Goal: Information Seeking & Learning: Check status

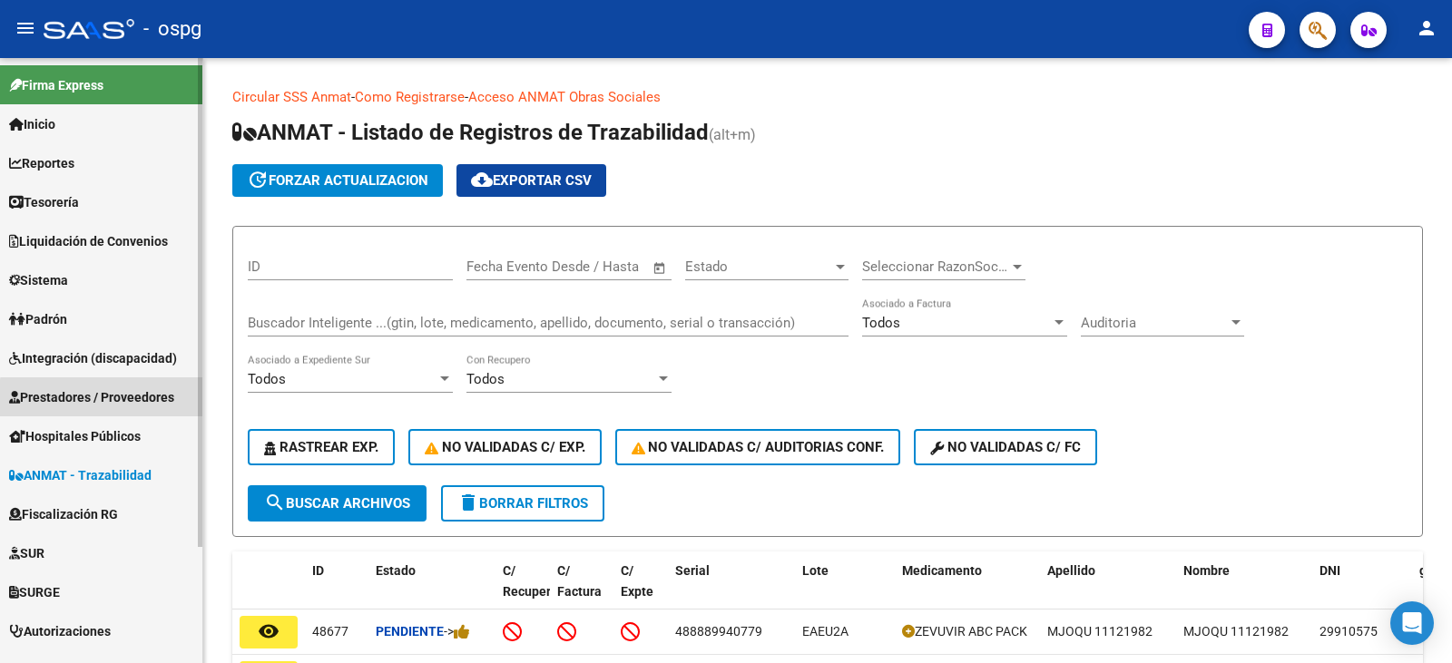
click at [110, 399] on span "Prestadores / Proveedores" at bounding box center [91, 397] width 165 height 20
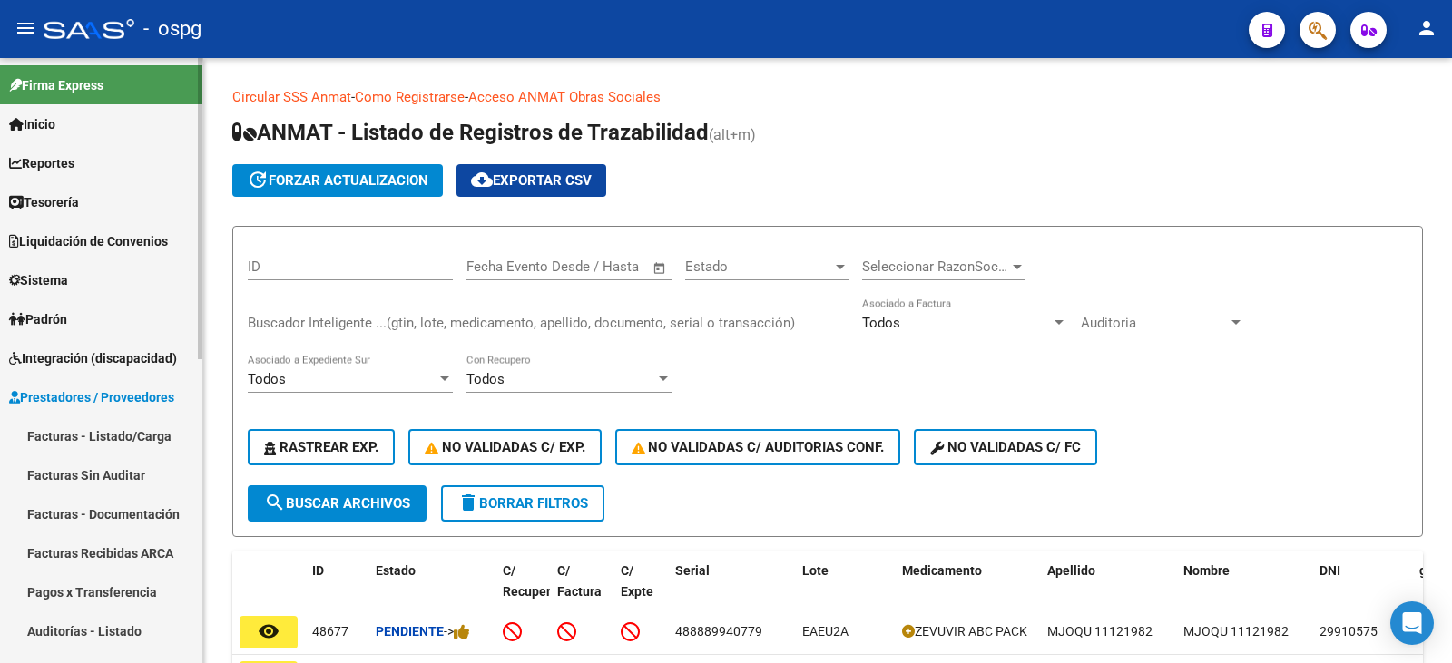
click at [103, 438] on link "Facturas - Listado/Carga" at bounding box center [101, 435] width 202 height 39
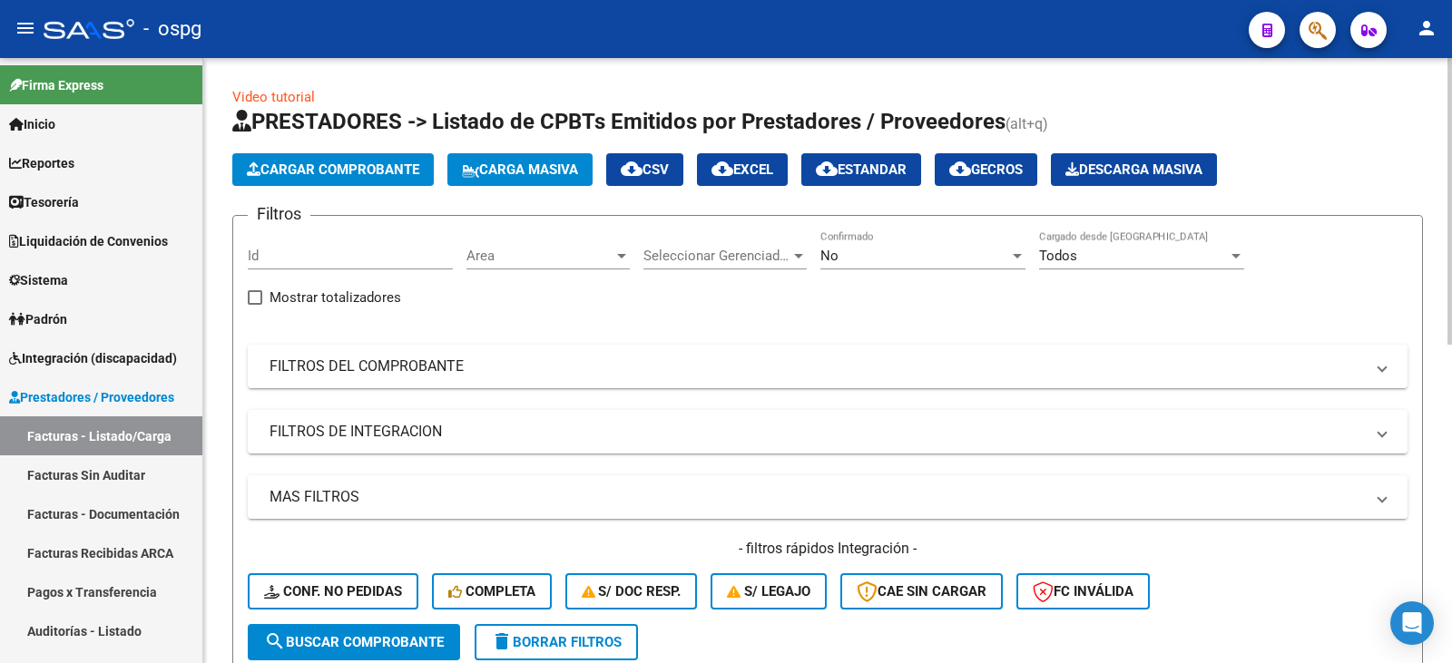
click at [912, 266] on div "No Confirmado" at bounding box center [922, 249] width 205 height 39
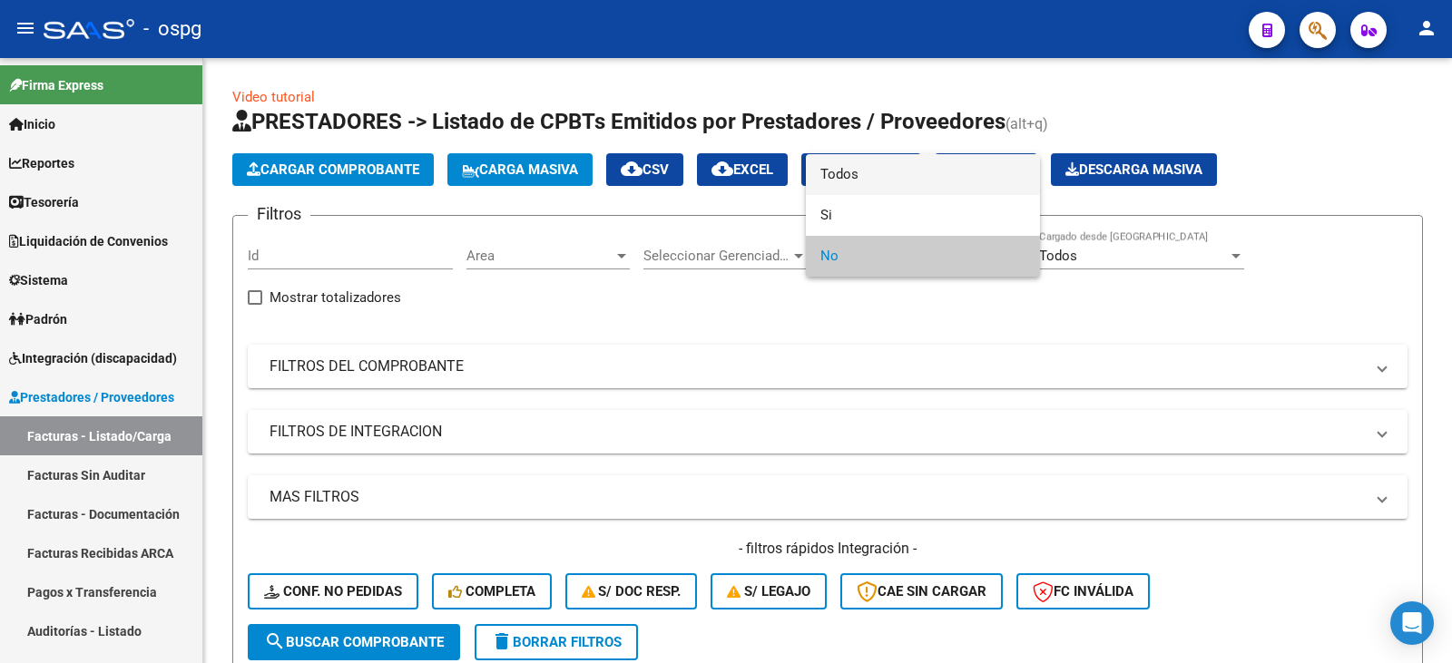
click at [927, 172] on span "Todos" at bounding box center [922, 174] width 205 height 41
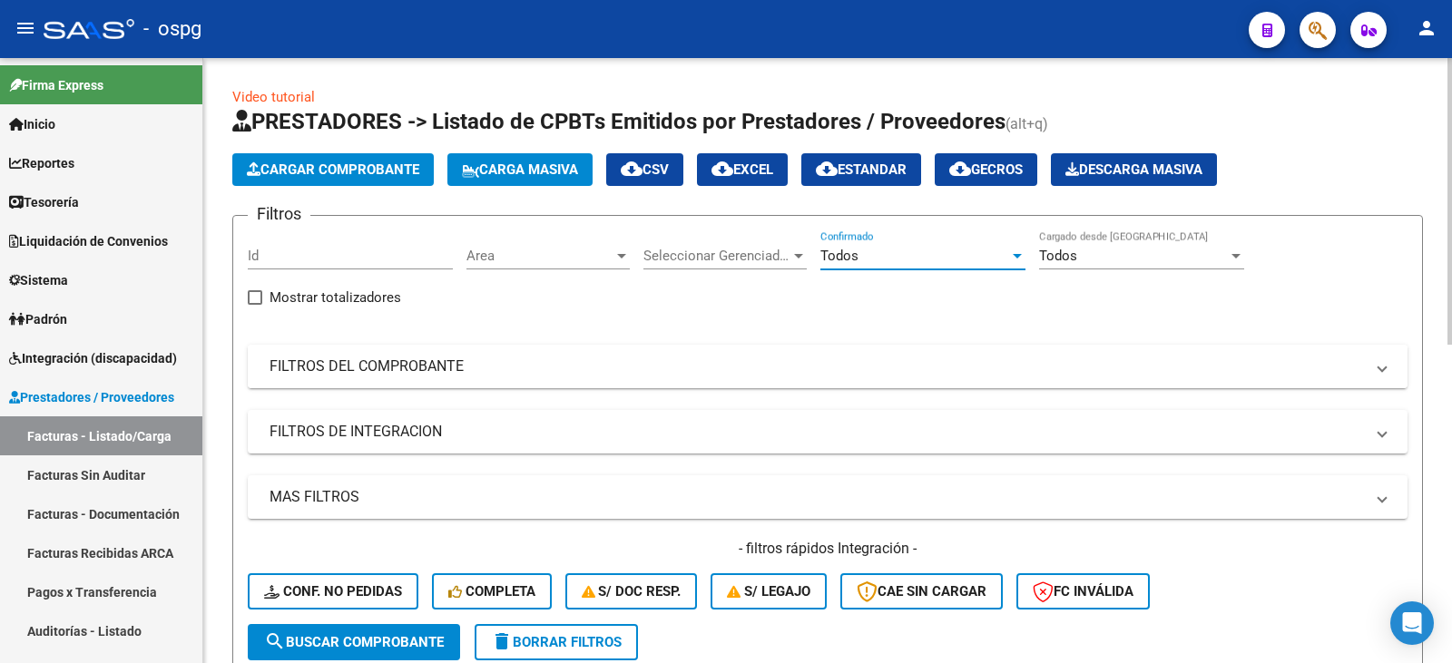
click at [482, 376] on mat-expansion-panel-header "FILTROS DEL COMPROBANTE" at bounding box center [827, 367] width 1159 height 44
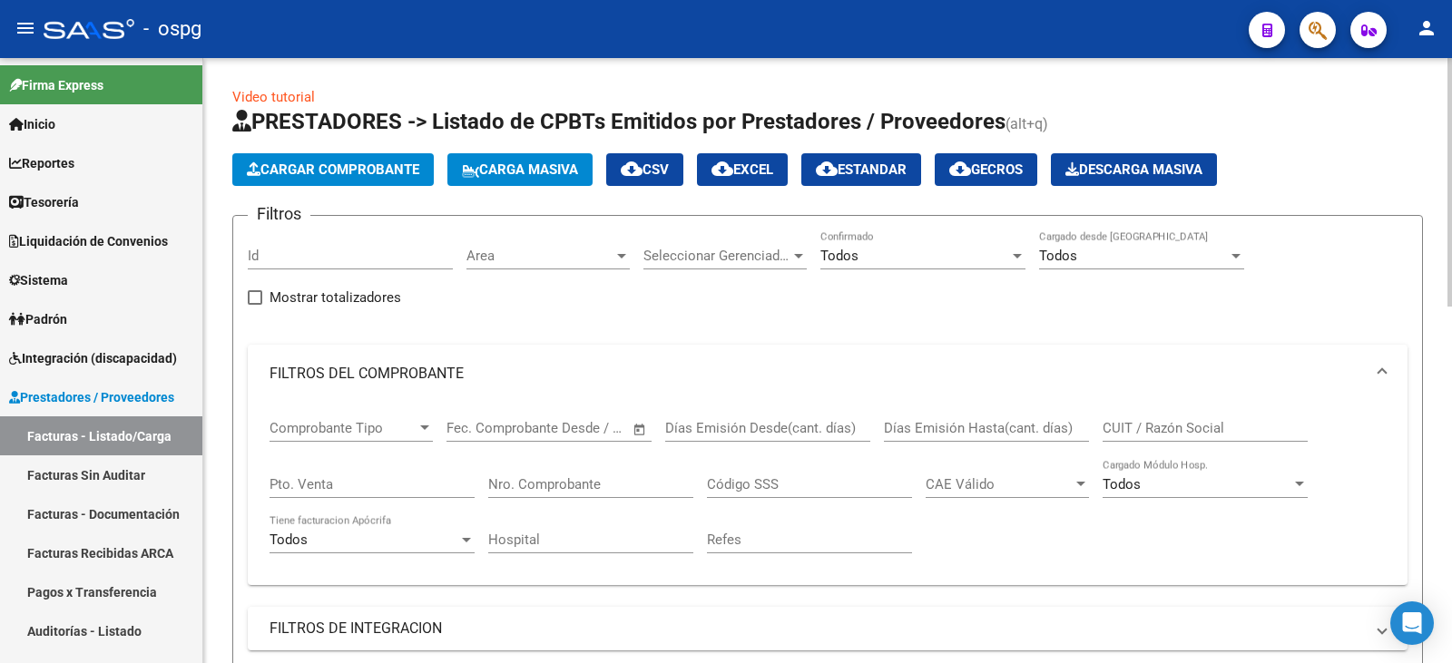
click at [393, 472] on div "Pto. Venta" at bounding box center [371, 478] width 205 height 39
click at [386, 480] on input "Pto. Venta" at bounding box center [371, 484] width 205 height 16
type input "1"
click at [590, 484] on input "Nro. Comprobante" at bounding box center [590, 484] width 205 height 16
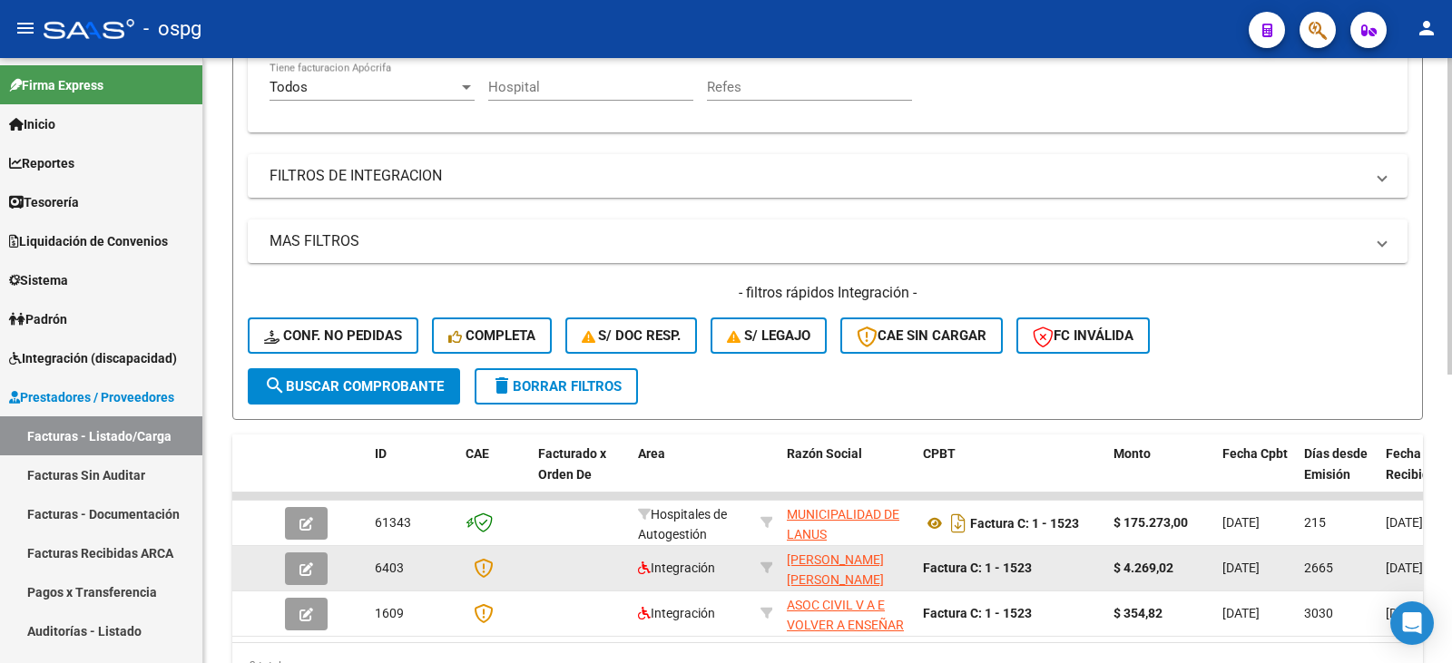
scroll to position [454, 0]
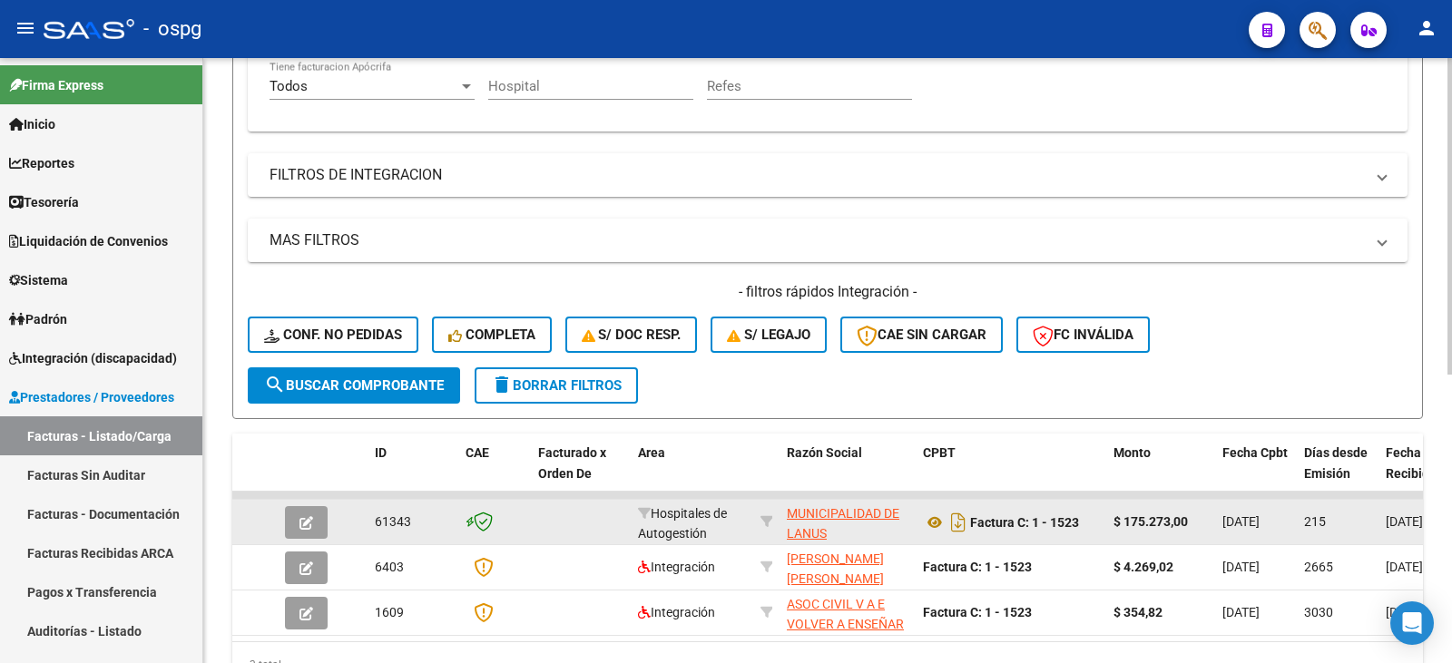
type input "1523"
click at [306, 529] on icon "button" at bounding box center [306, 523] width 14 height 14
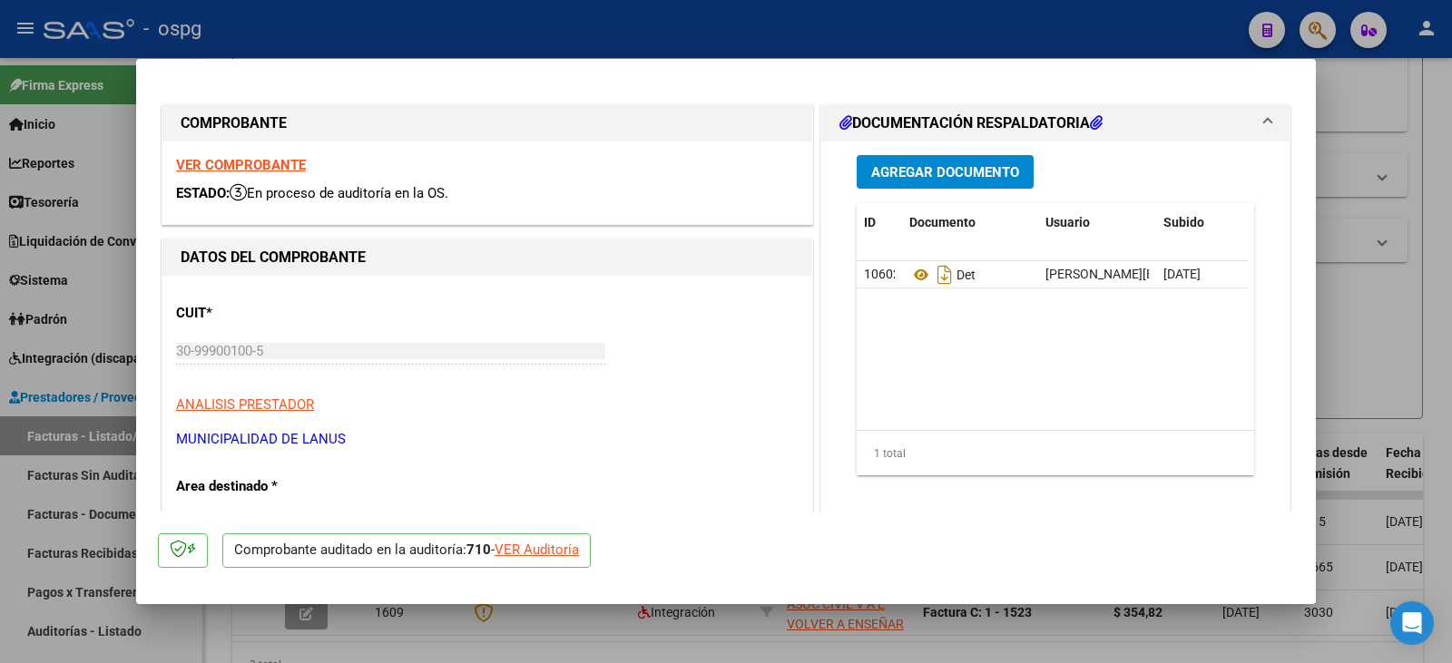
click at [554, 557] on div "VER Auditoría" at bounding box center [536, 550] width 84 height 21
type input "$ 0,00"
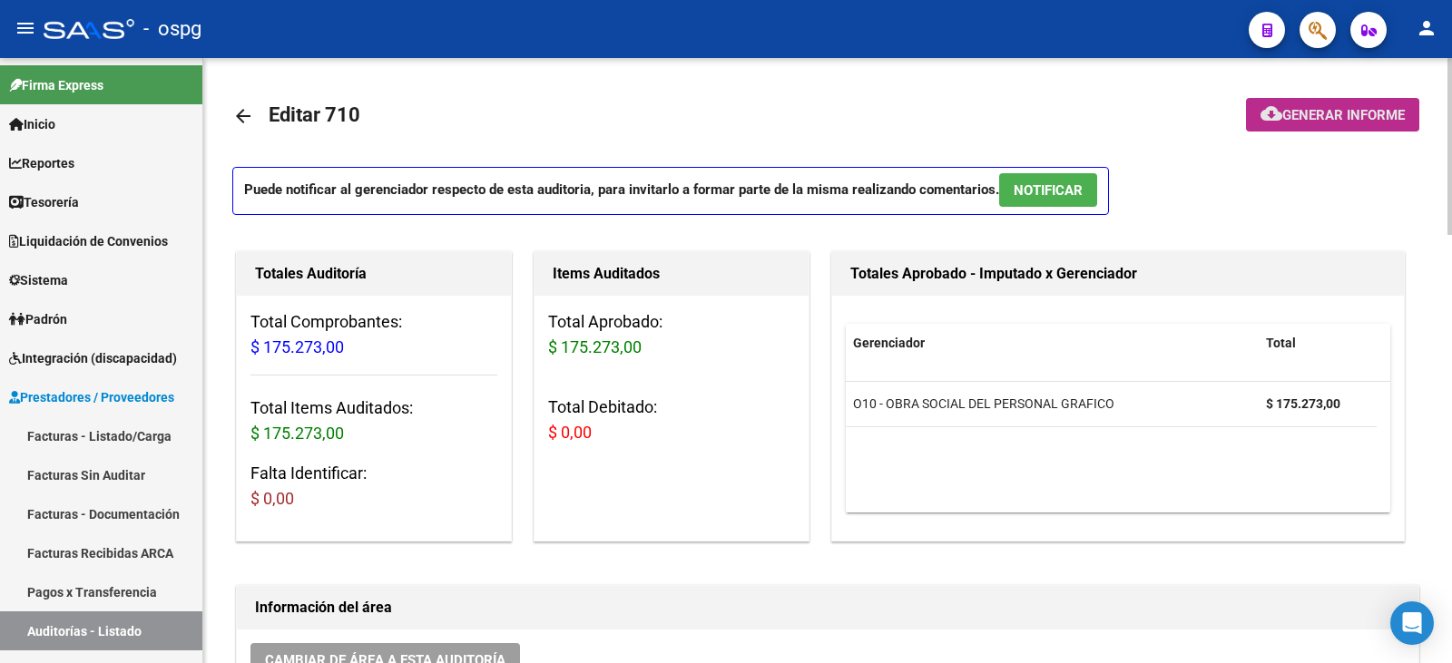
click at [1351, 122] on span "Generar informe" at bounding box center [1343, 115] width 122 height 16
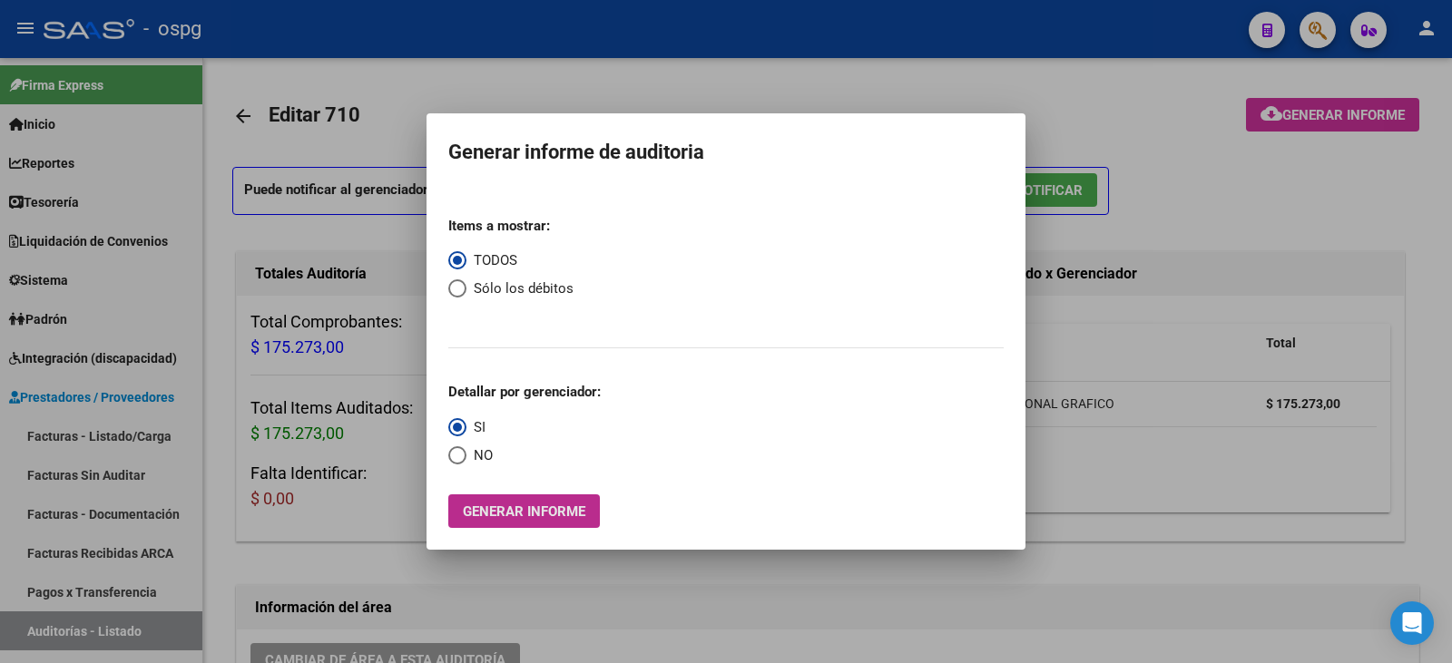
click at [528, 516] on span "Generar informe" at bounding box center [524, 511] width 122 height 16
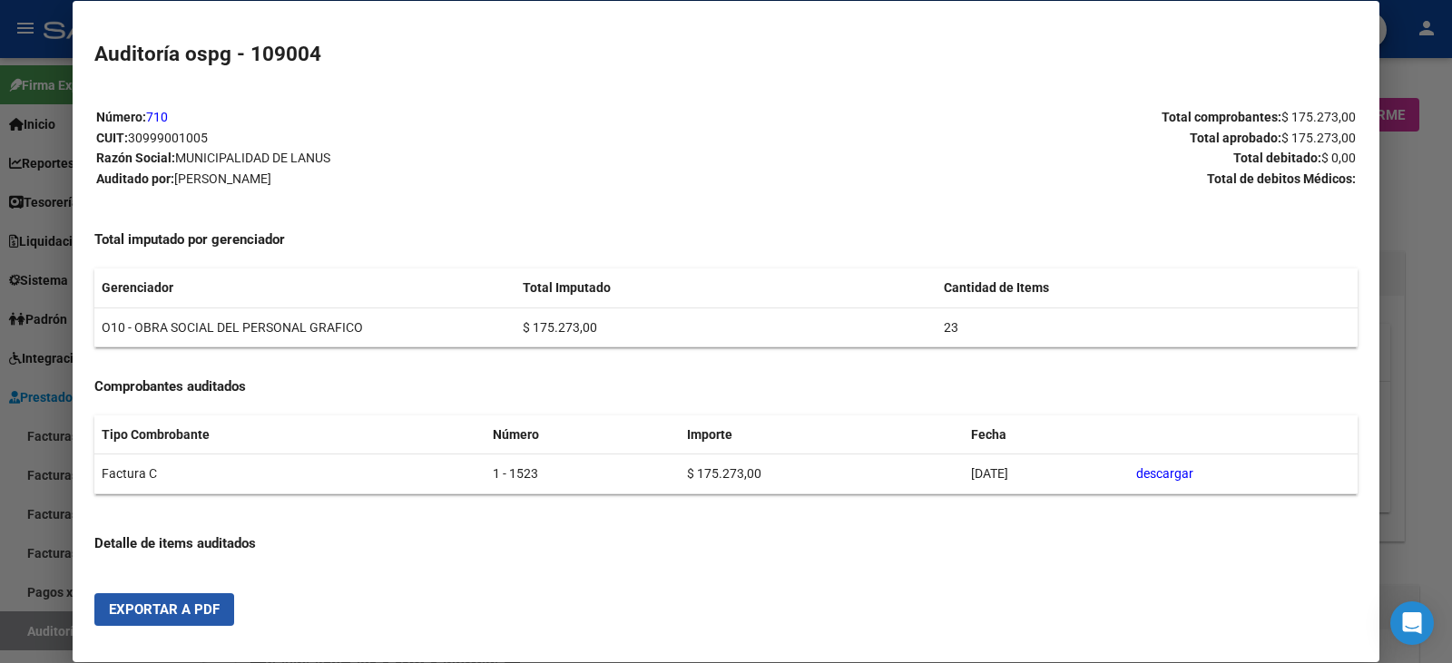
click at [135, 621] on button "Exportar a PDF" at bounding box center [164, 609] width 140 height 33
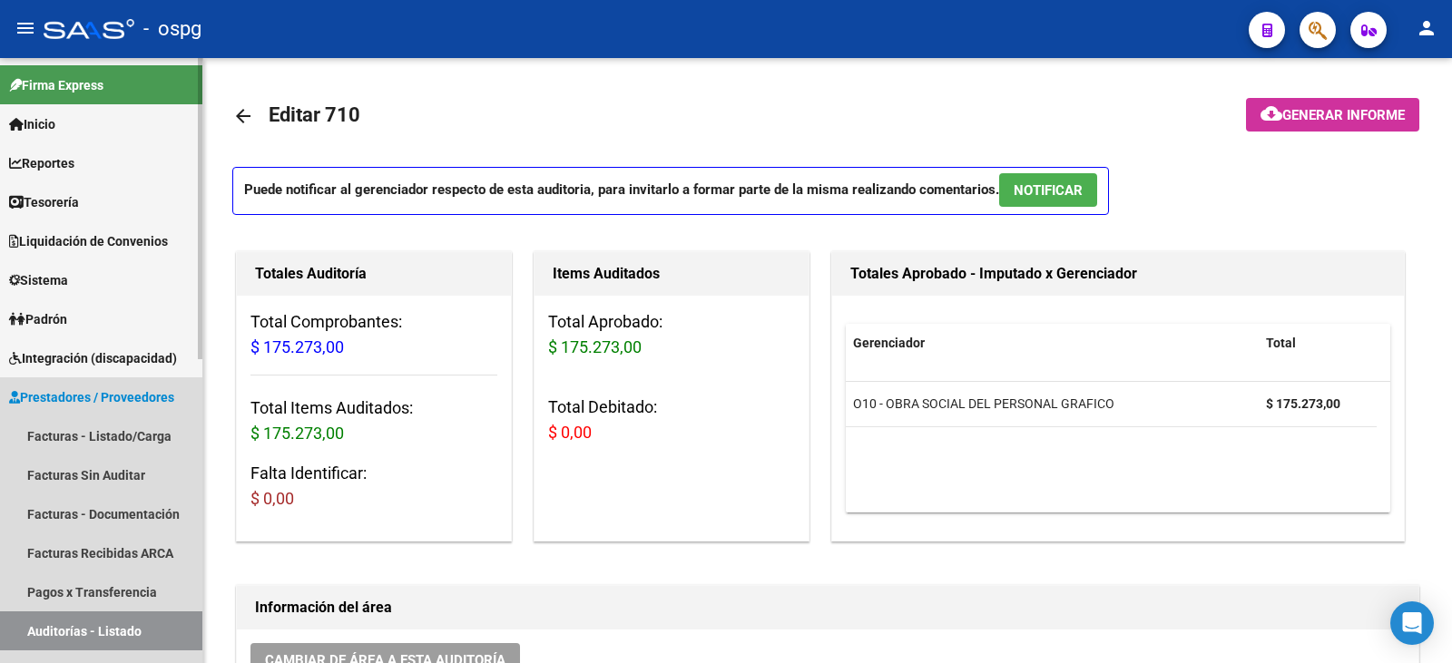
click at [93, 396] on span "Prestadores / Proveedores" at bounding box center [91, 397] width 165 height 20
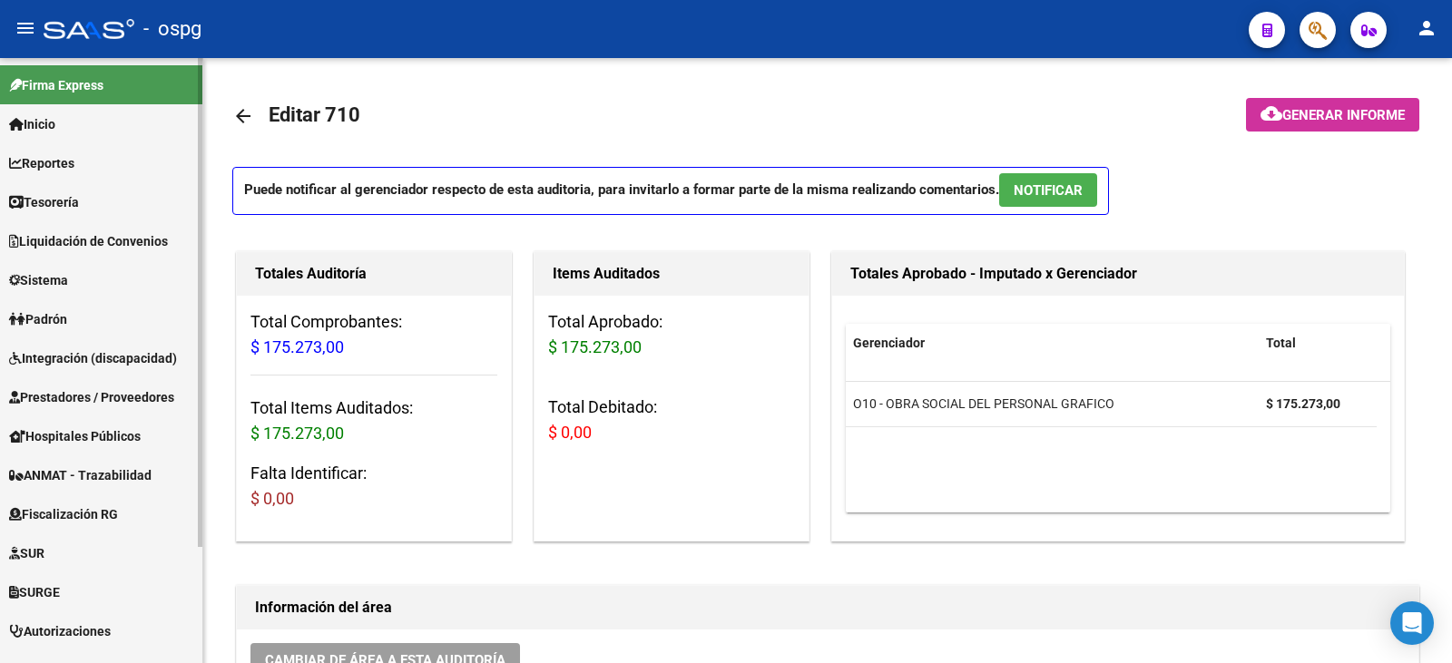
click at [64, 396] on span "Prestadores / Proveedores" at bounding box center [91, 397] width 165 height 20
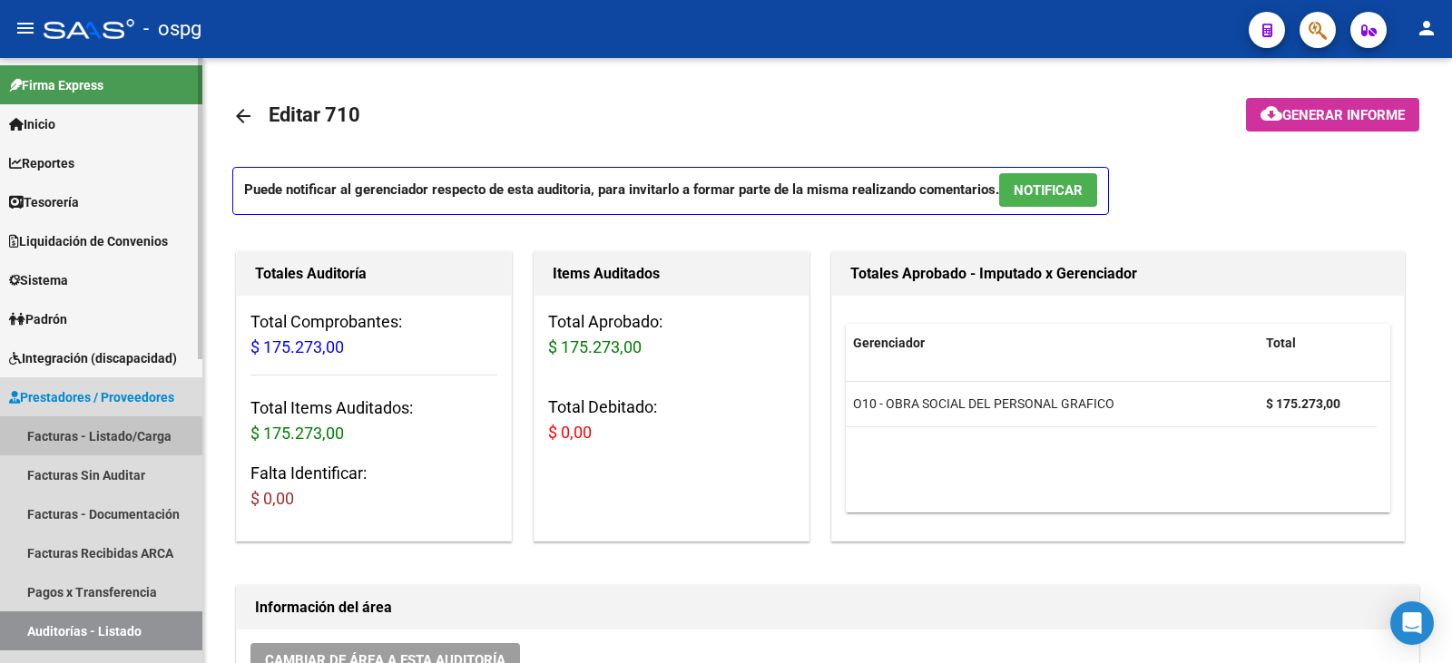
click at [79, 440] on link "Facturas - Listado/Carga" at bounding box center [101, 435] width 202 height 39
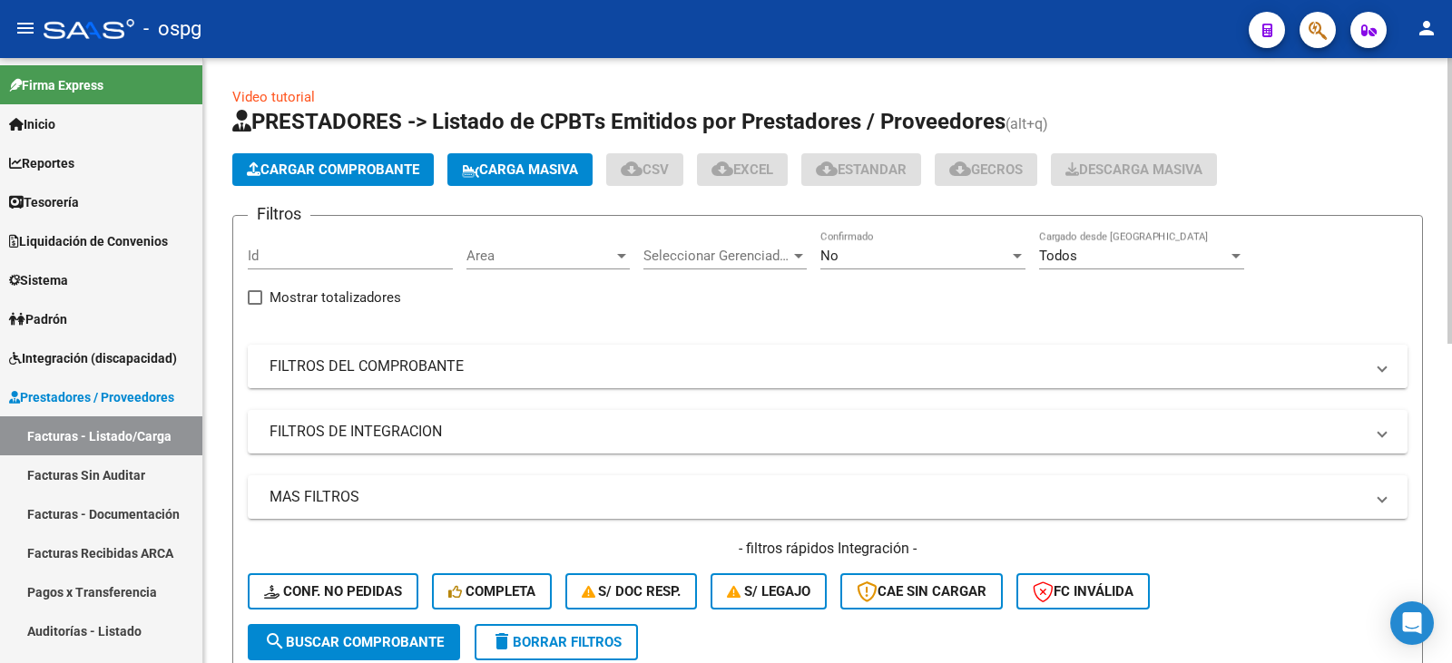
click at [514, 385] on mat-expansion-panel-header "FILTROS DEL COMPROBANTE" at bounding box center [827, 367] width 1159 height 44
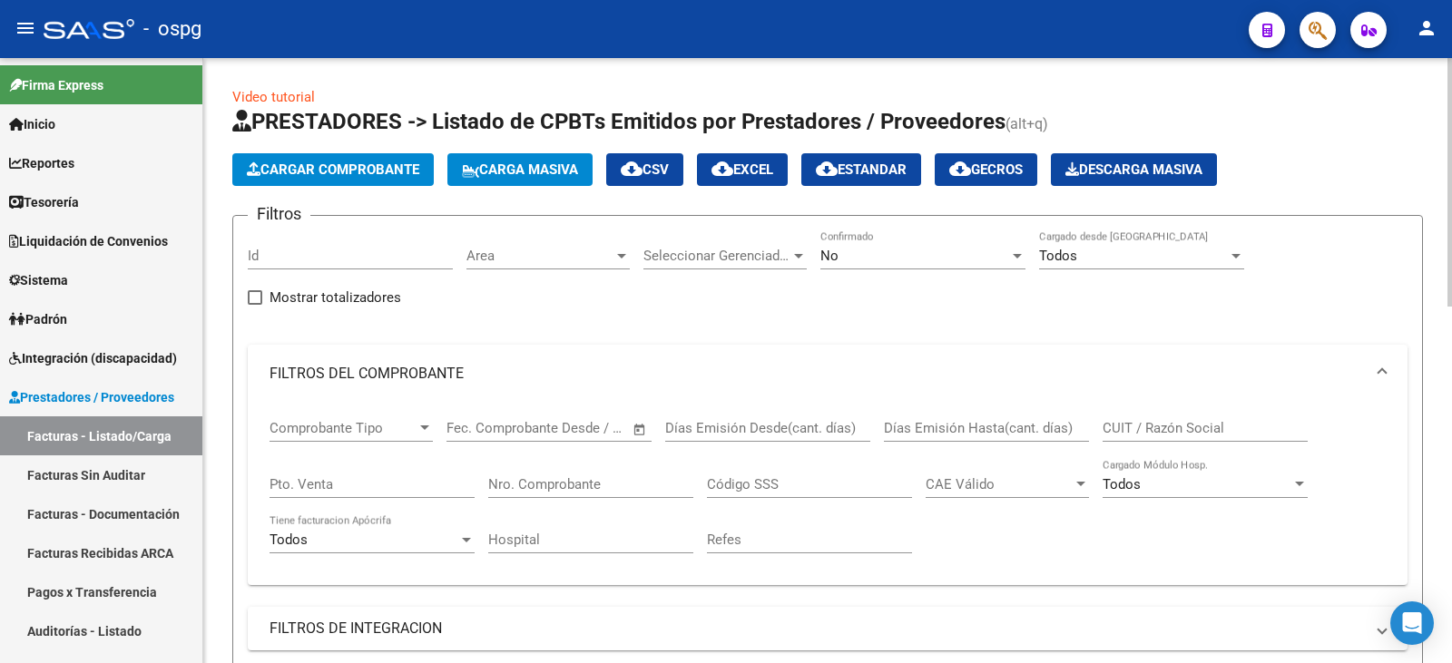
click at [856, 260] on div "No" at bounding box center [914, 256] width 189 height 16
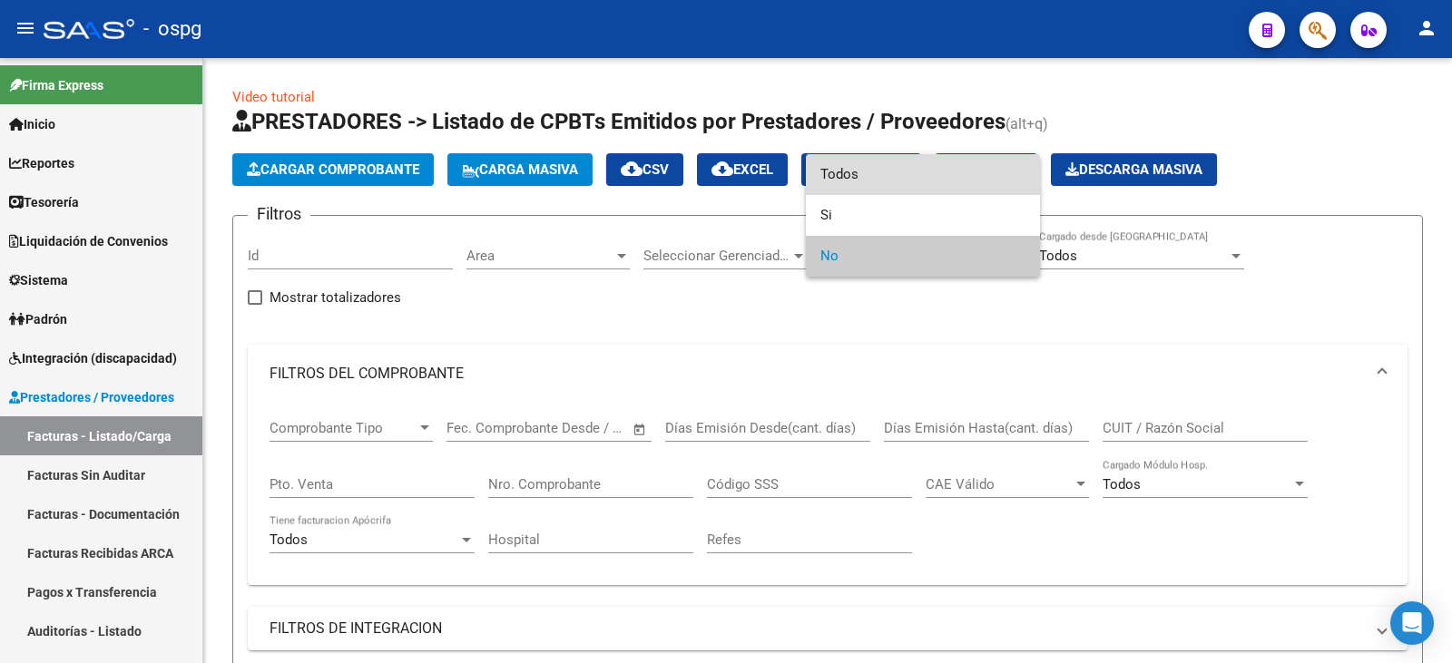
click at [870, 184] on span "Todos" at bounding box center [922, 174] width 205 height 41
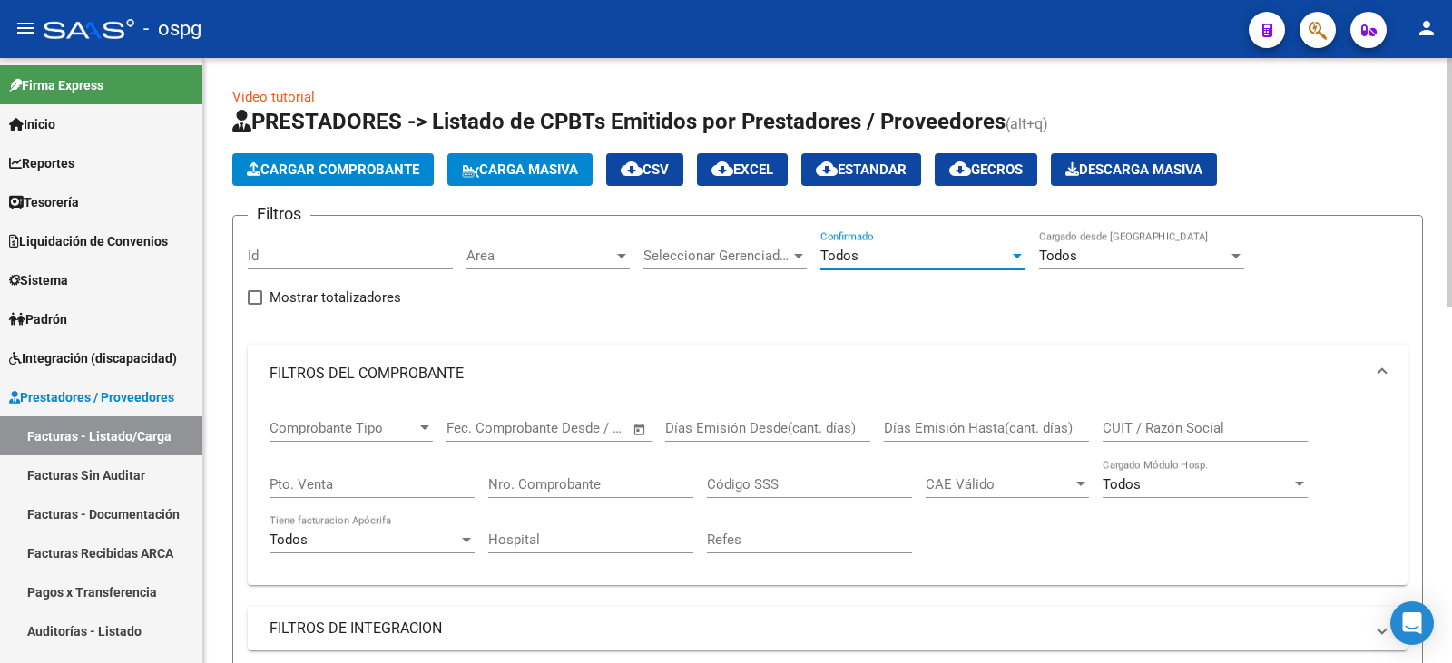
click at [304, 487] on input "Pto. Venta" at bounding box center [371, 484] width 205 height 16
type input "1"
click at [578, 481] on input "Nro. Comprobante" at bounding box center [590, 484] width 205 height 16
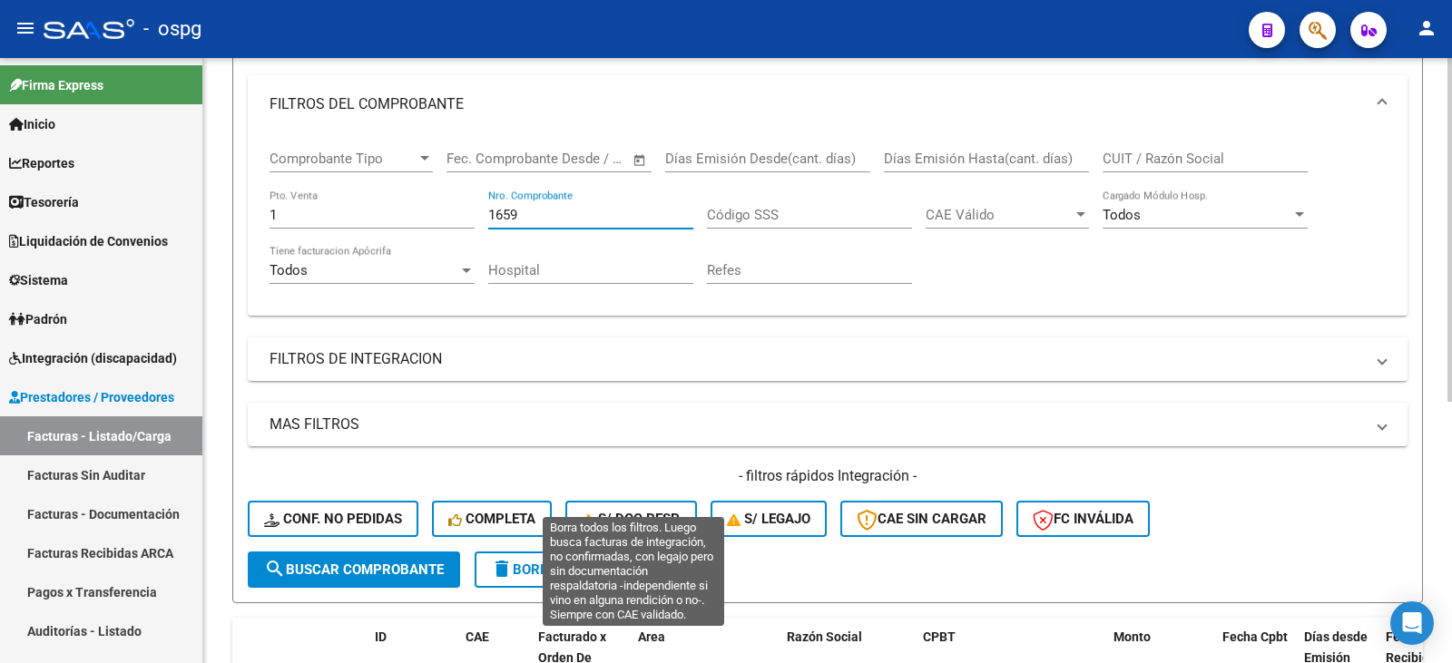
scroll to position [454, 0]
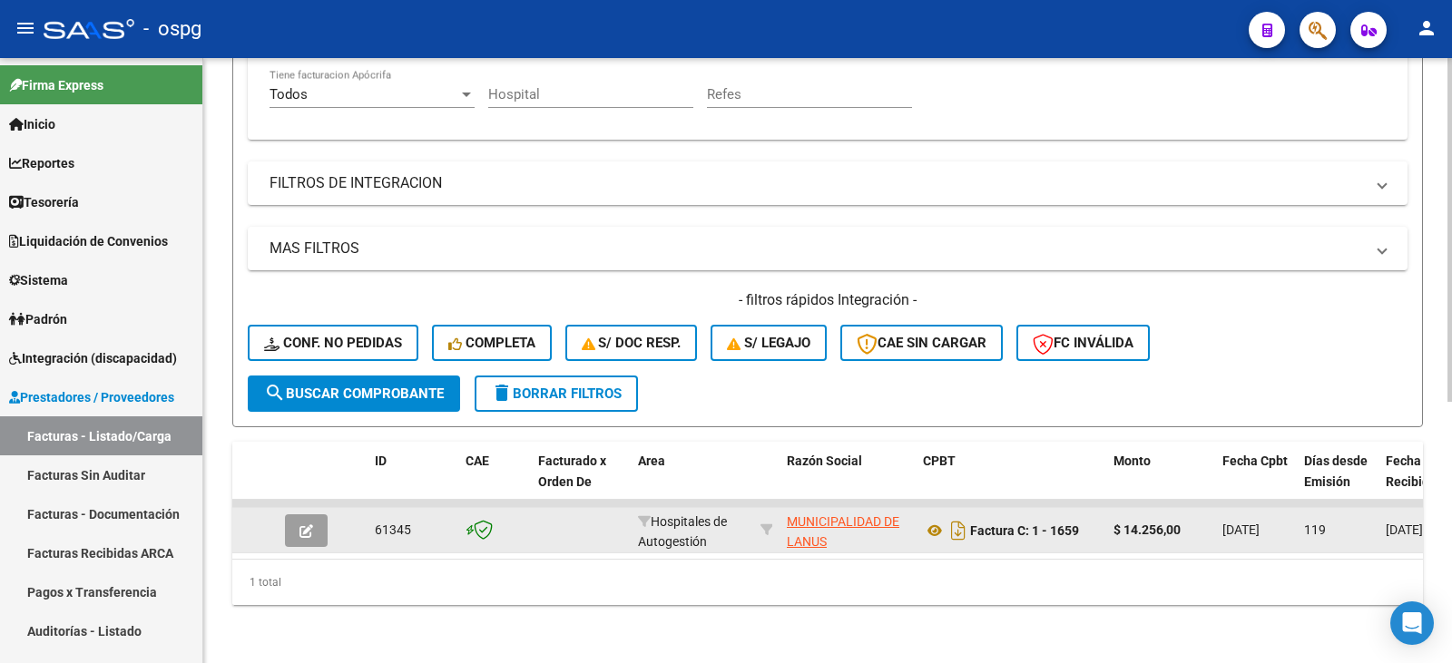
type input "1659"
click at [307, 526] on icon "button" at bounding box center [306, 531] width 14 height 14
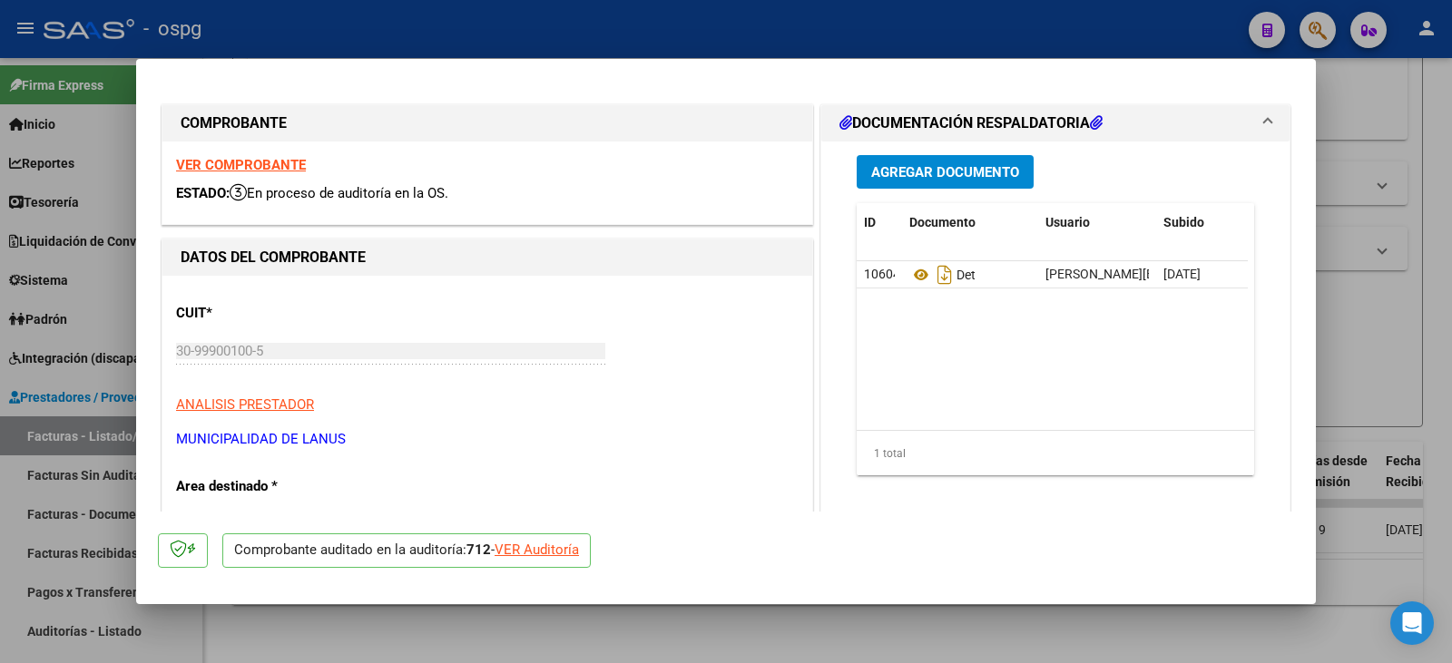
click at [554, 547] on div "VER Auditoría" at bounding box center [536, 550] width 84 height 21
type input "$ 0,00"
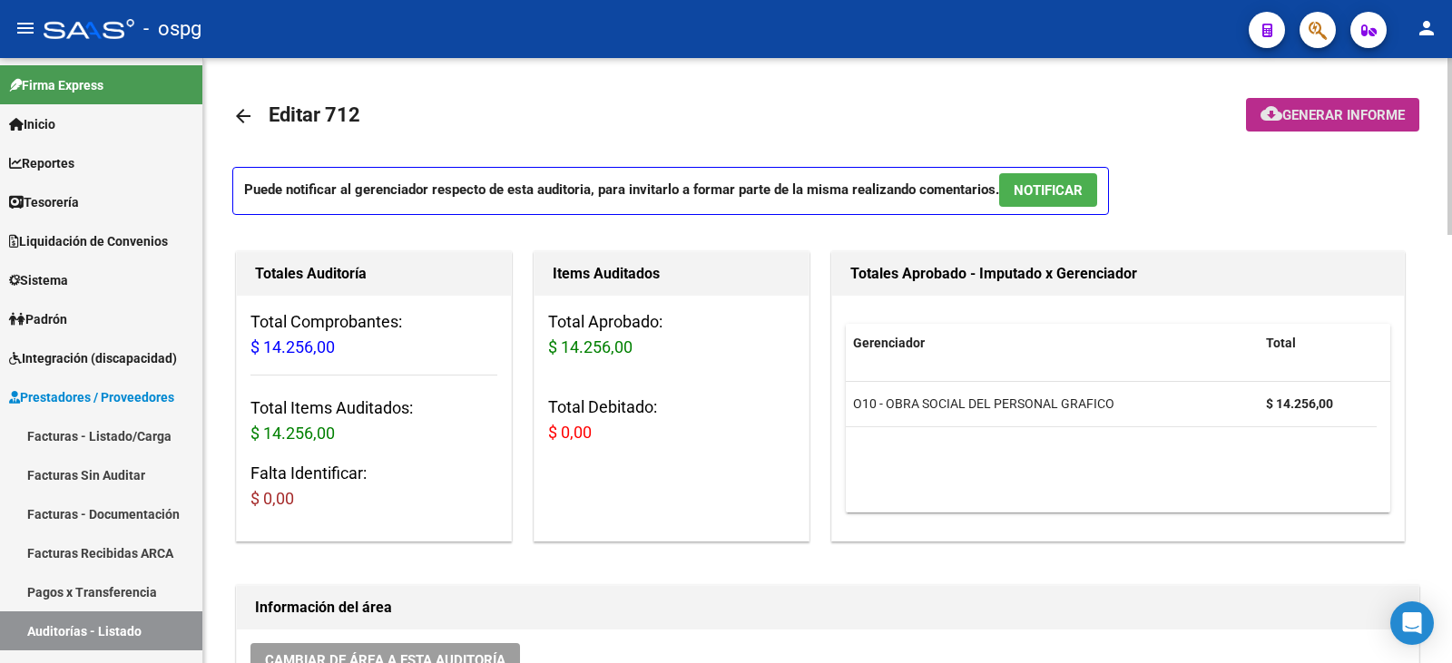
click at [1357, 127] on button "cloud_download Generar informe" at bounding box center [1332, 115] width 173 height 34
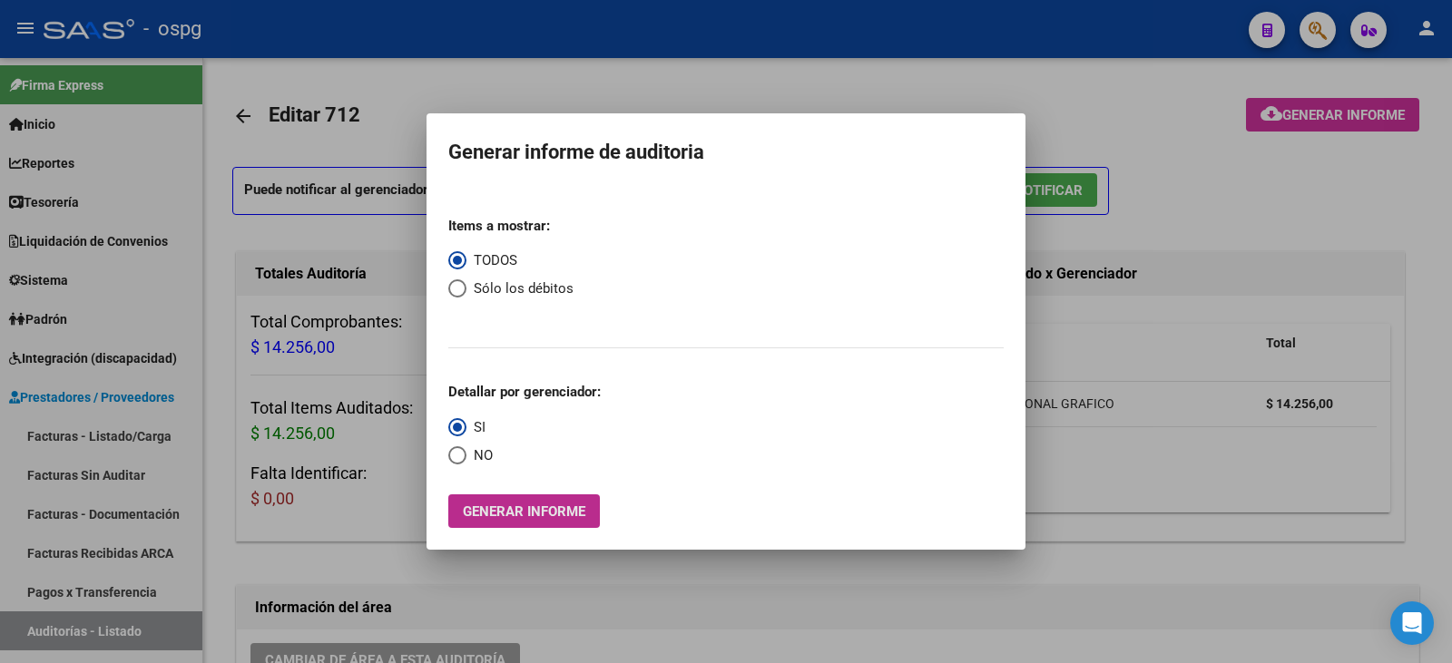
click at [541, 513] on span "Generar informe" at bounding box center [524, 511] width 122 height 16
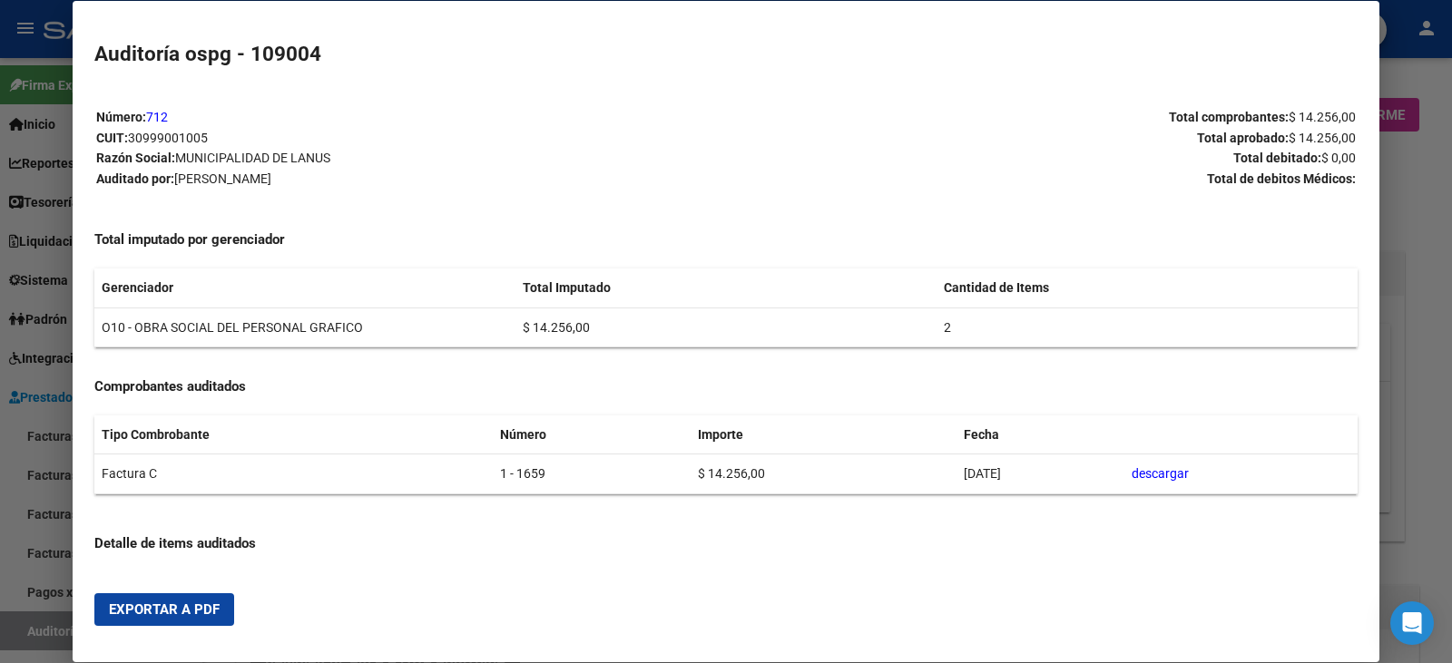
click at [171, 624] on mat-dialog-actions "Exportar a PDF" at bounding box center [725, 610] width 1263 height 62
click at [175, 622] on button "Exportar a PDF" at bounding box center [164, 609] width 140 height 33
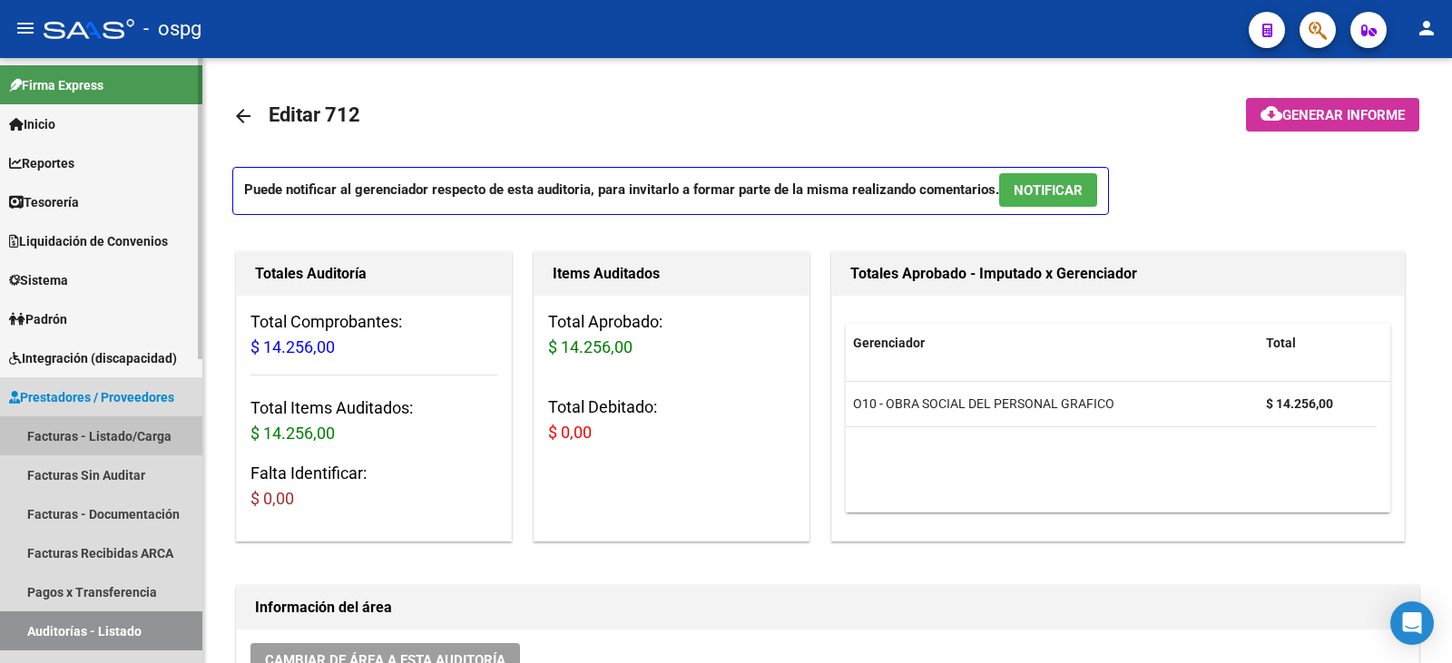
click at [74, 430] on link "Facturas - Listado/Carga" at bounding box center [101, 435] width 202 height 39
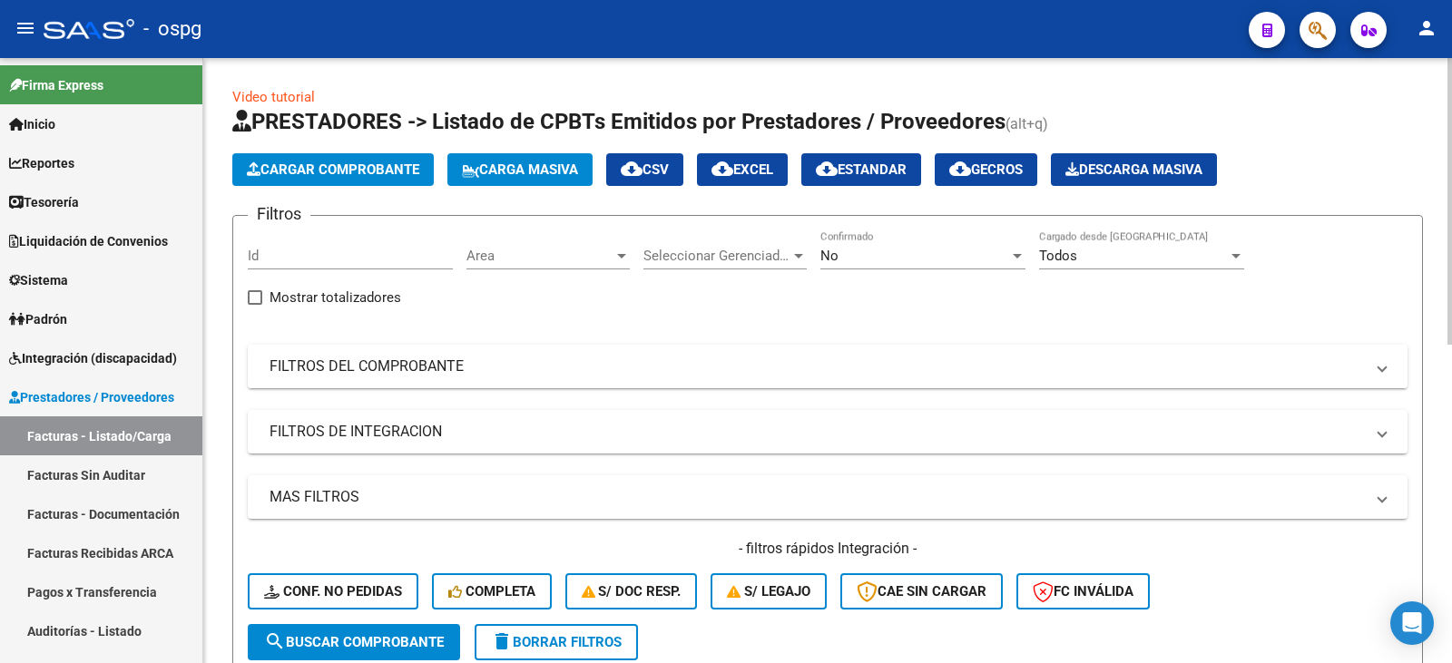
click at [523, 381] on mat-expansion-panel-header "FILTROS DEL COMPROBANTE" at bounding box center [827, 367] width 1159 height 44
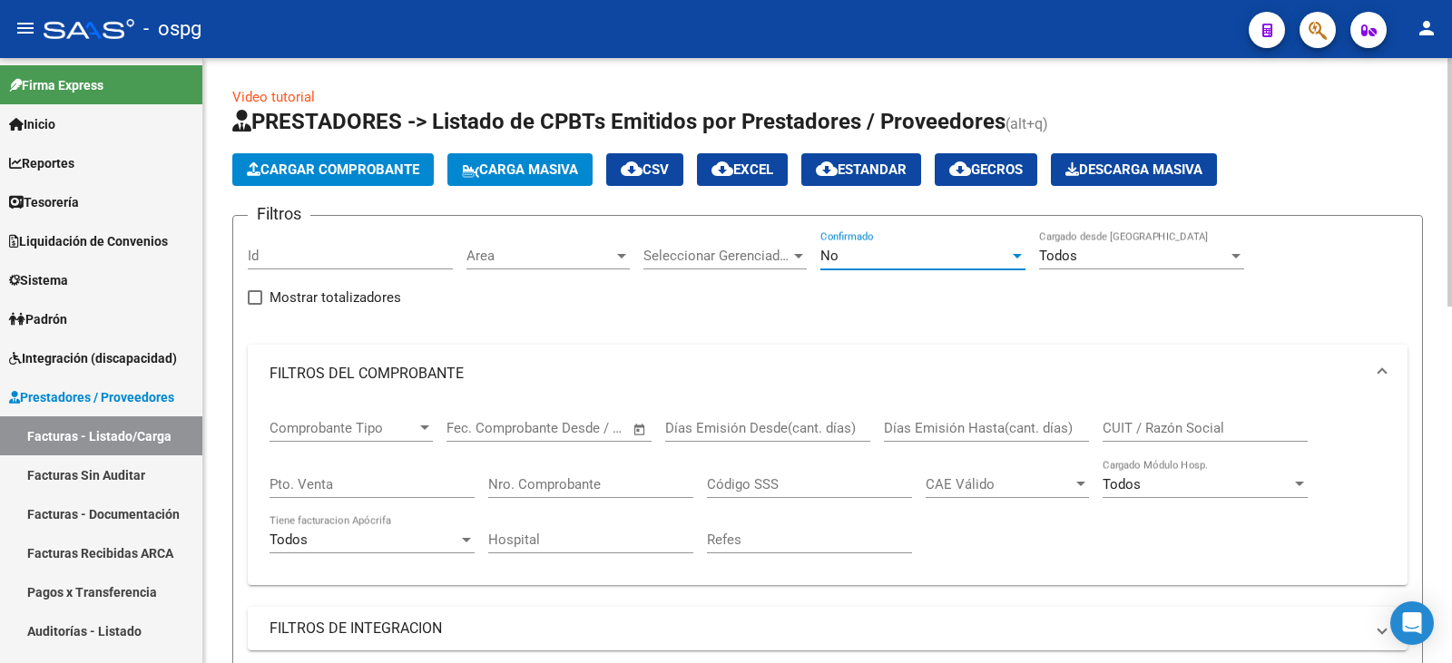
click at [864, 263] on div "No" at bounding box center [914, 256] width 189 height 16
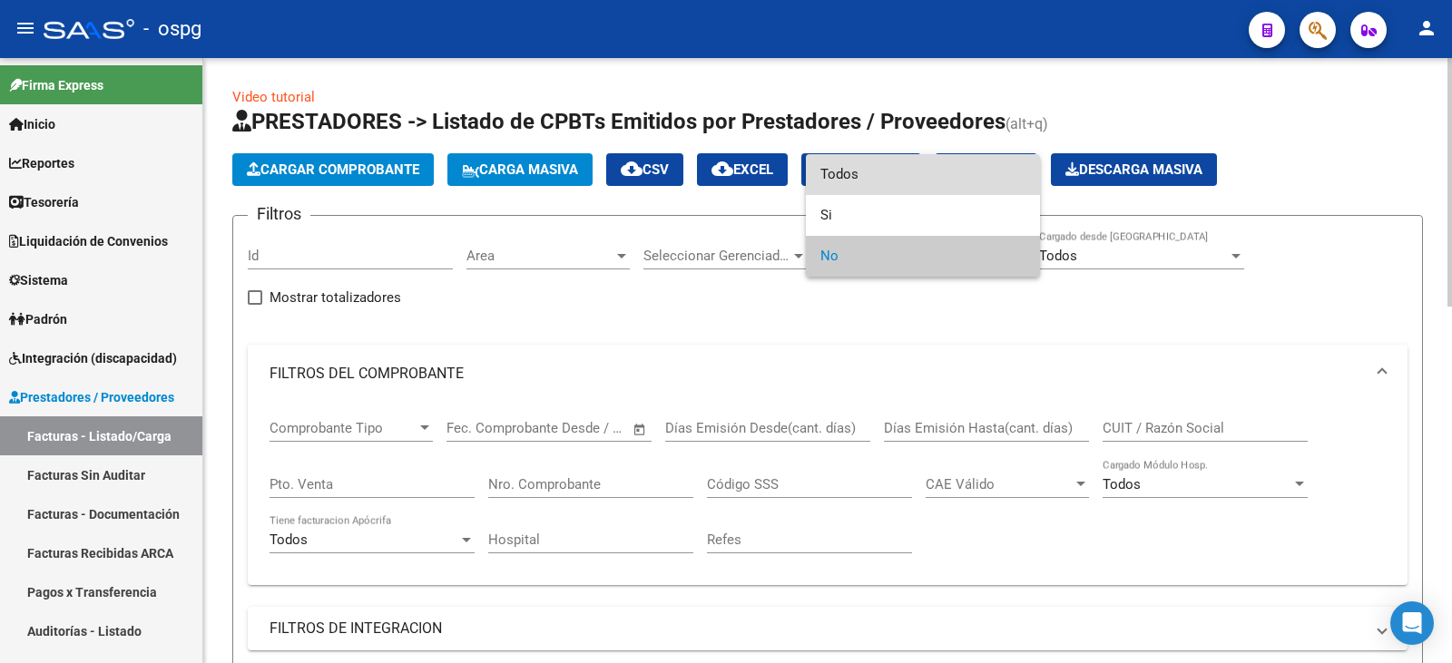
drag, startPoint x: 871, startPoint y: 175, endPoint x: 779, endPoint y: 249, distance: 118.0
click at [872, 175] on span "Todos" at bounding box center [922, 174] width 205 height 41
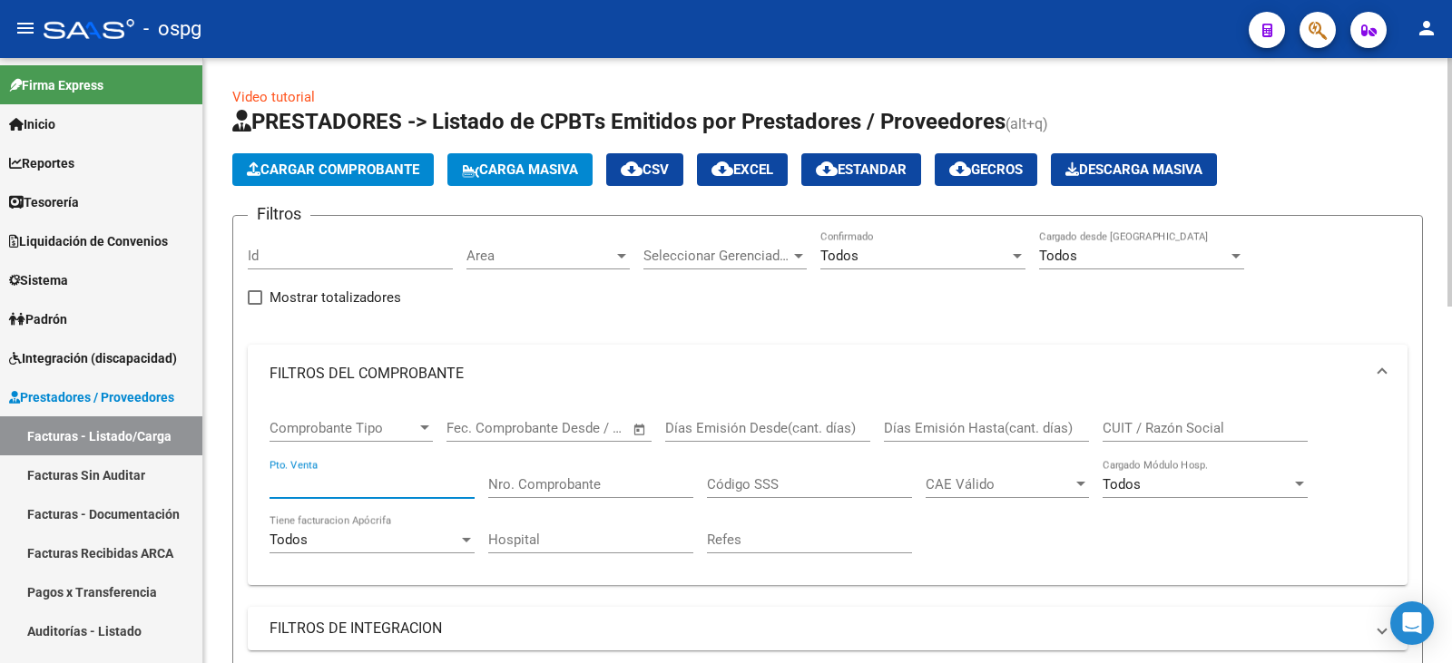
click at [369, 480] on input "Pto. Venta" at bounding box center [371, 484] width 205 height 16
type input "1"
click at [557, 474] on div "Nro. Comprobante" at bounding box center [590, 478] width 205 height 39
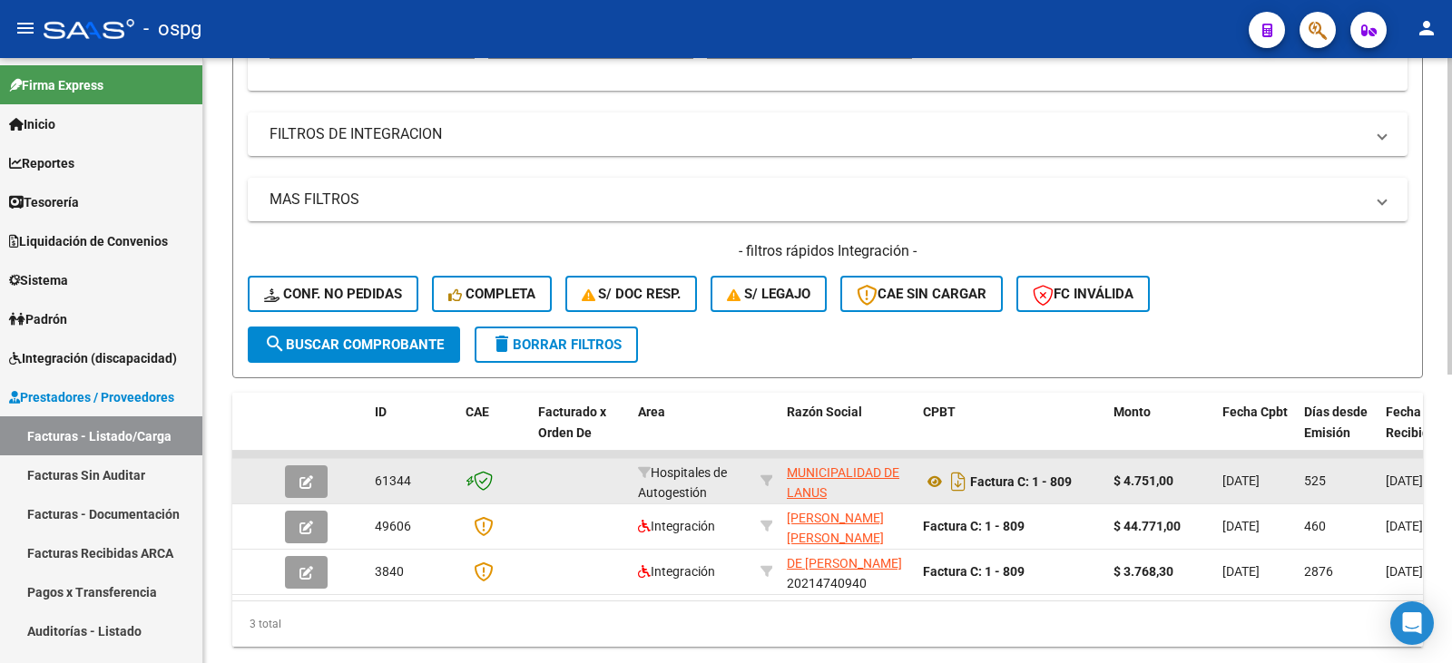
scroll to position [550, 0]
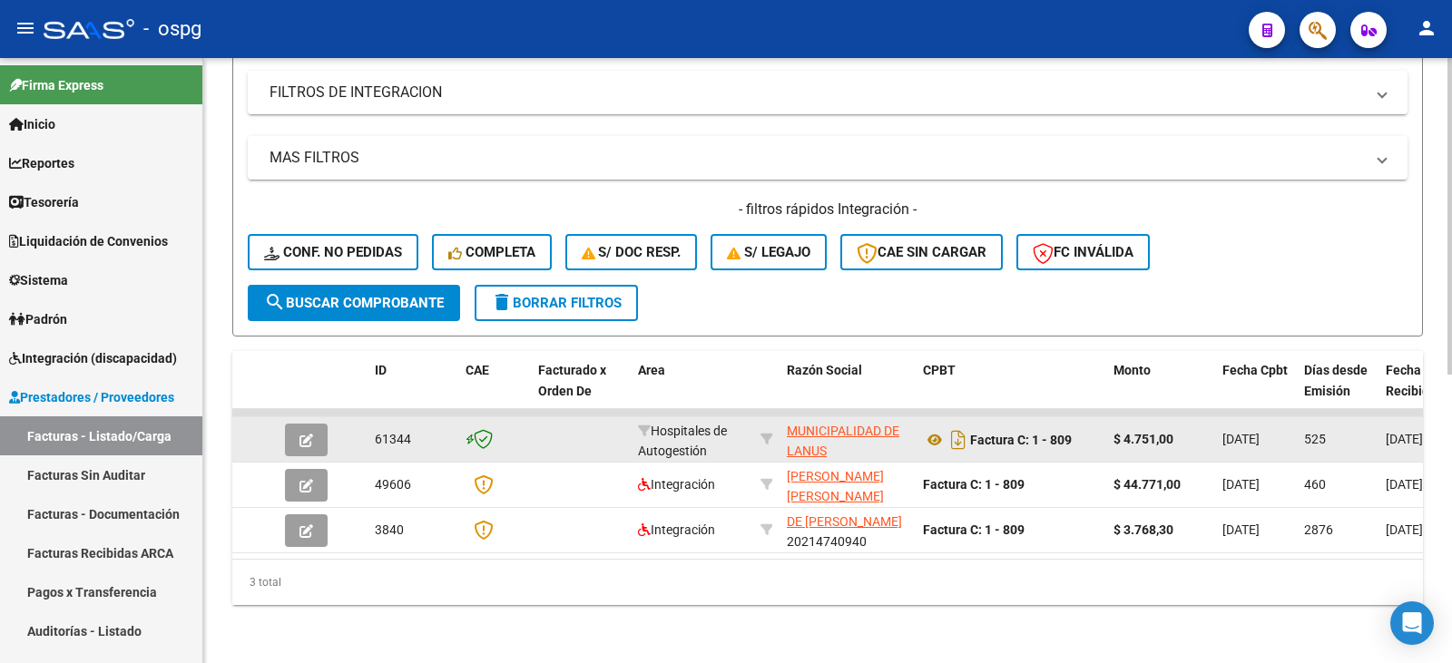
type input "809"
click at [306, 434] on icon "button" at bounding box center [306, 441] width 14 height 14
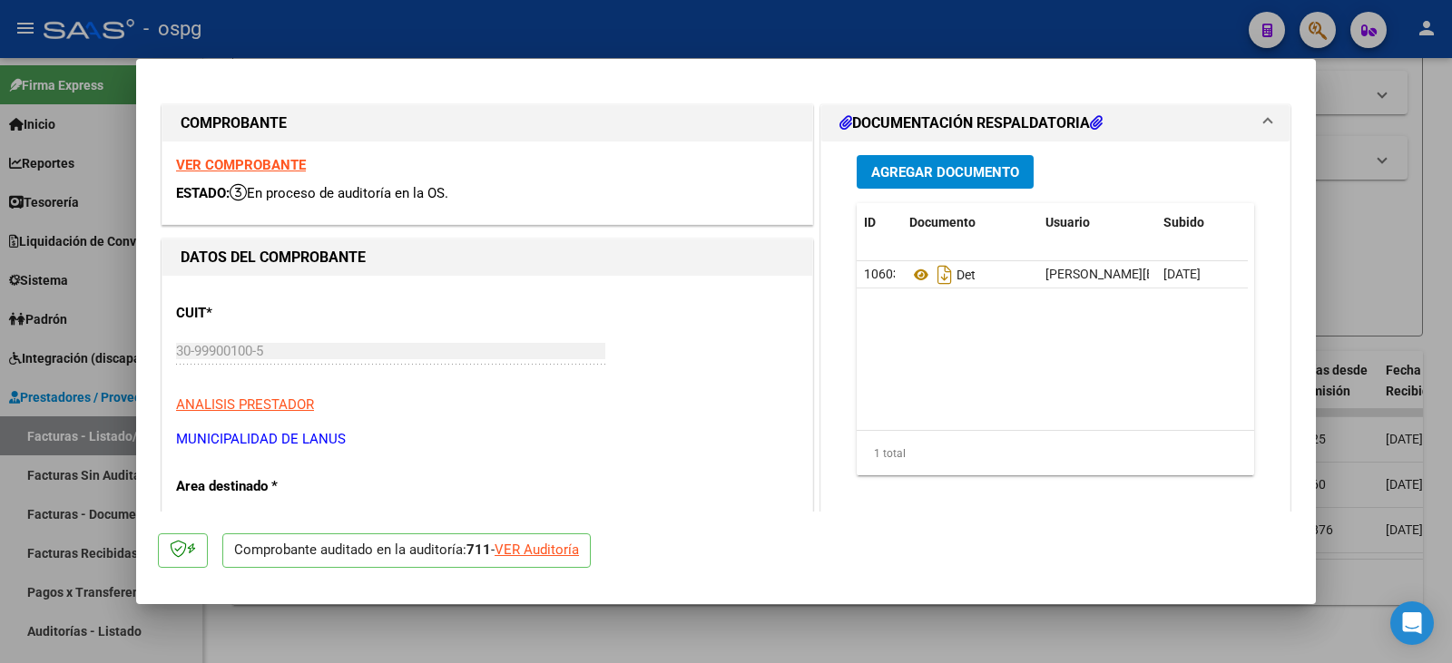
click at [538, 540] on div "VER Auditoría" at bounding box center [536, 550] width 84 height 21
type input "$ 0,00"
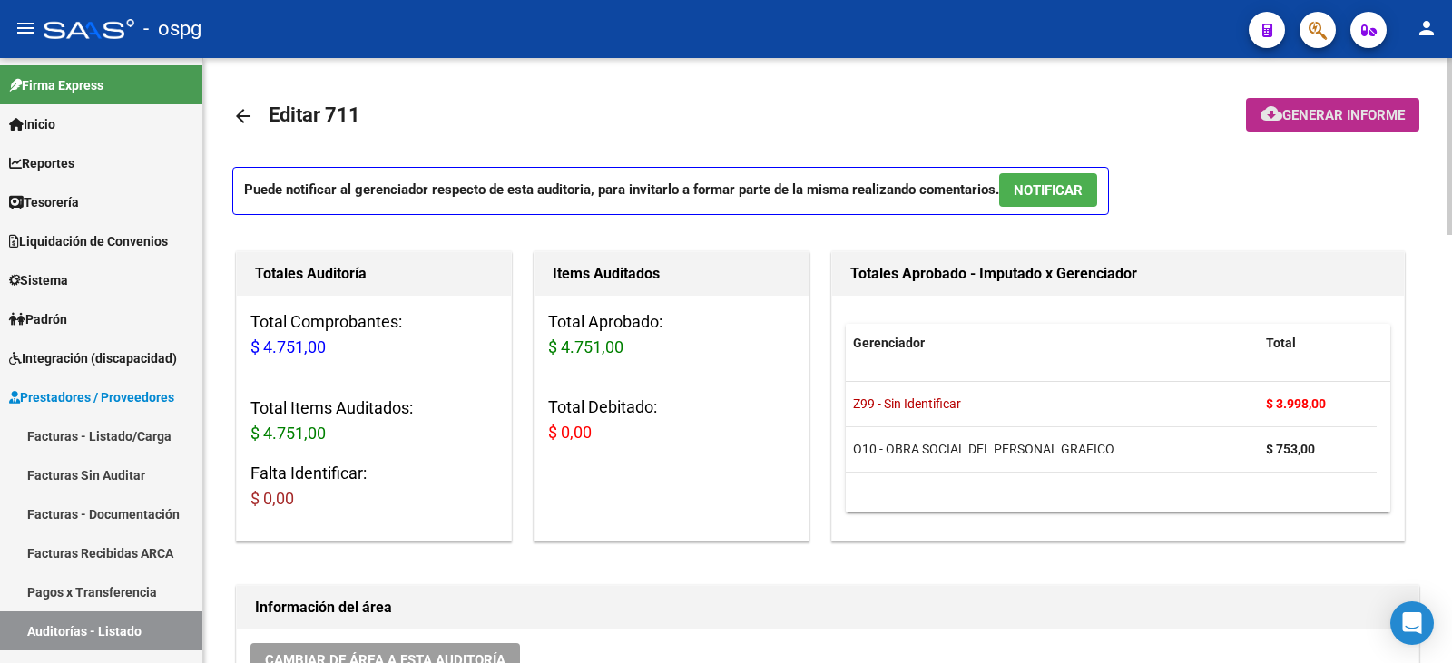
click at [1287, 104] on button "cloud_download Generar informe" at bounding box center [1332, 115] width 173 height 34
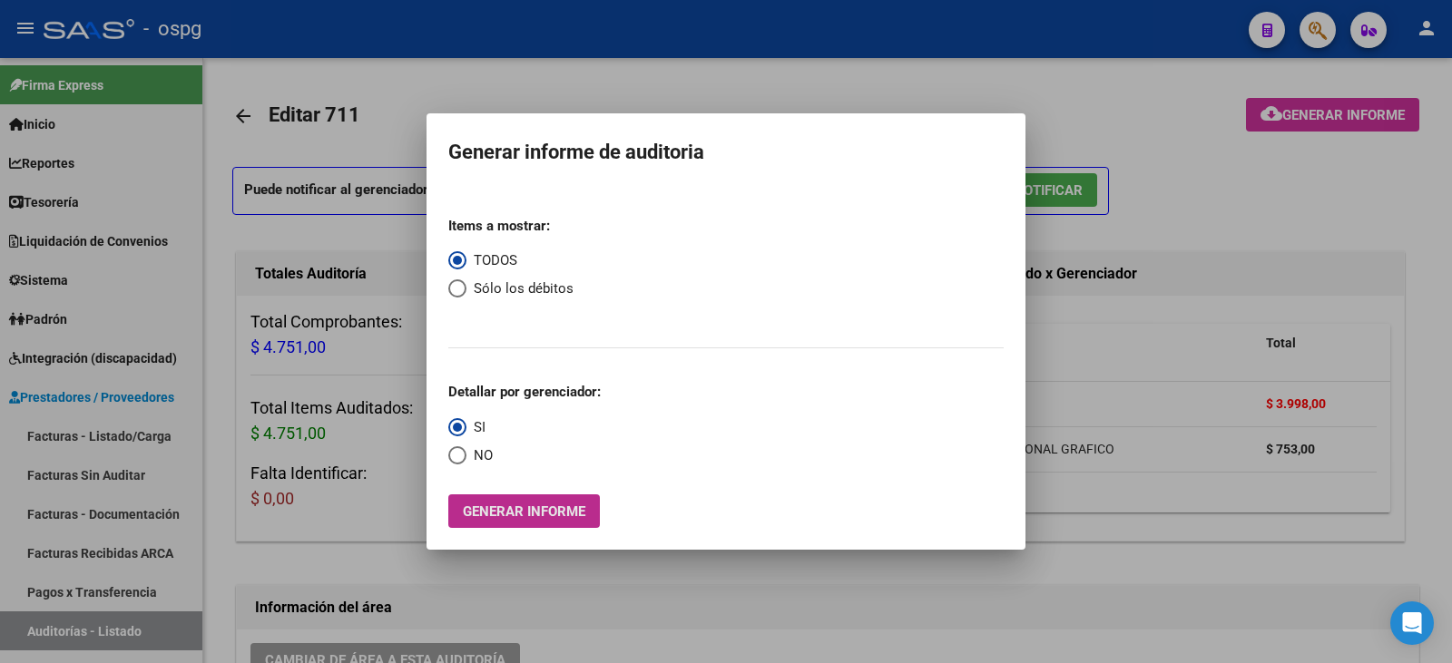
click at [567, 506] on span "Generar informe" at bounding box center [524, 511] width 122 height 16
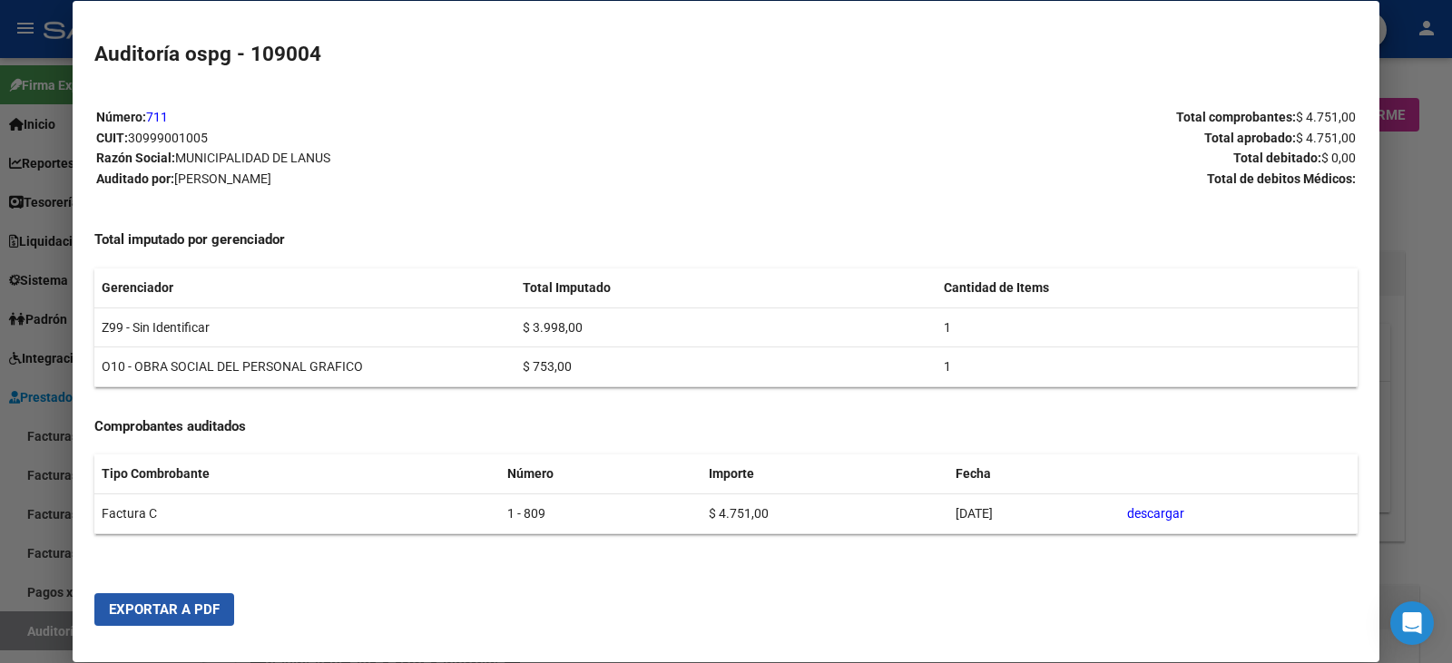
click at [188, 609] on span "Exportar a PDF" at bounding box center [164, 609] width 111 height 16
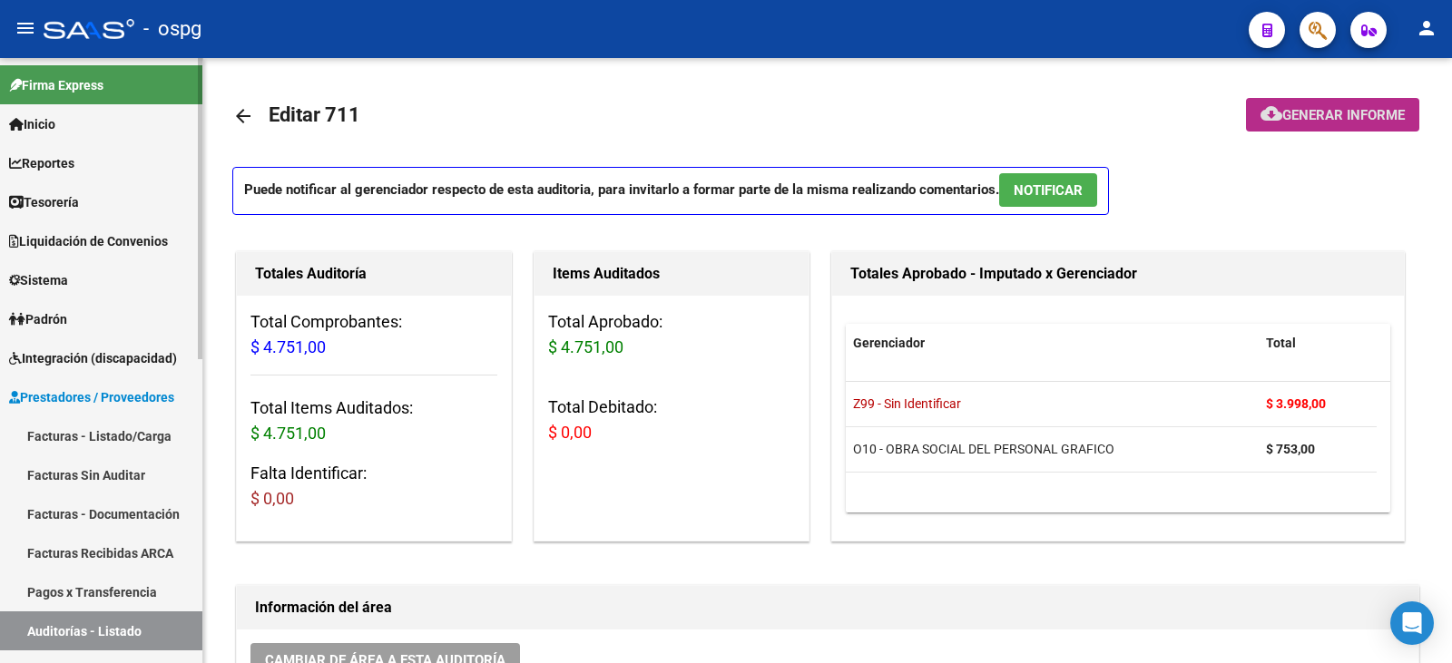
click at [72, 436] on link "Facturas - Listado/Carga" at bounding box center [101, 435] width 202 height 39
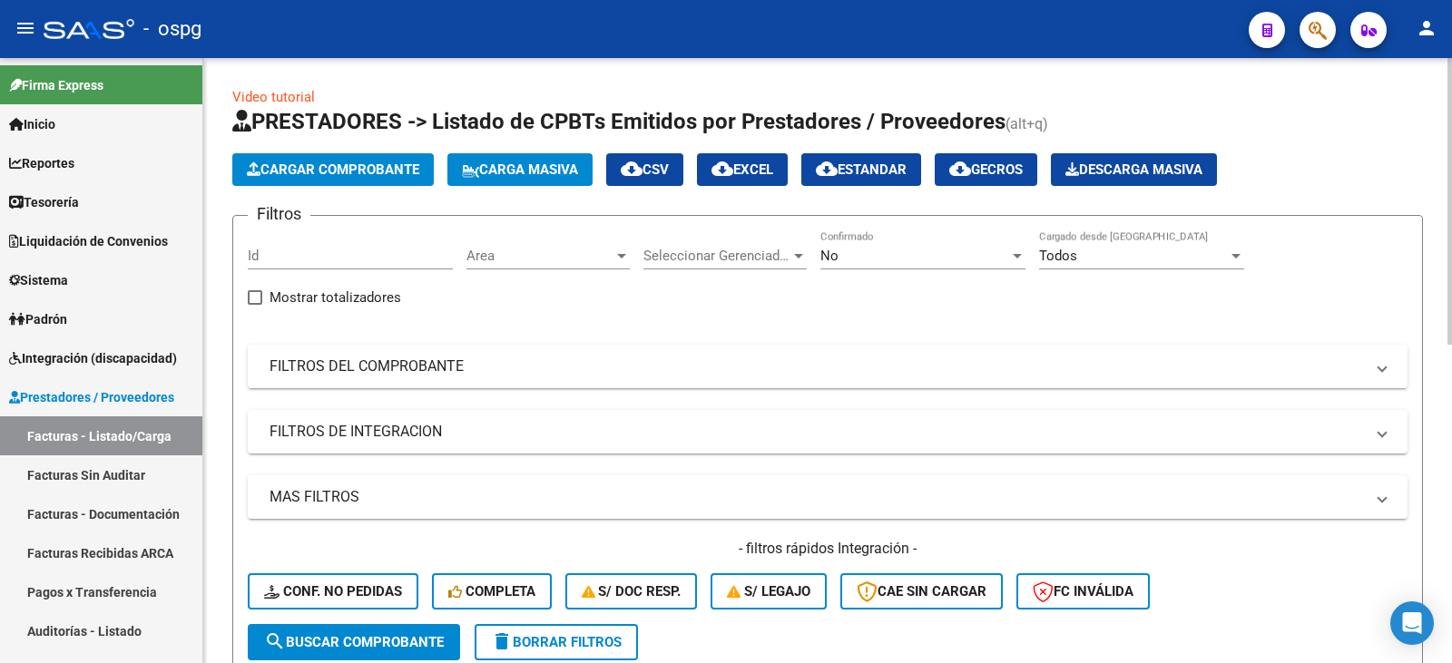
click at [477, 382] on mat-expansion-panel-header "FILTROS DEL COMPROBANTE" at bounding box center [827, 367] width 1159 height 44
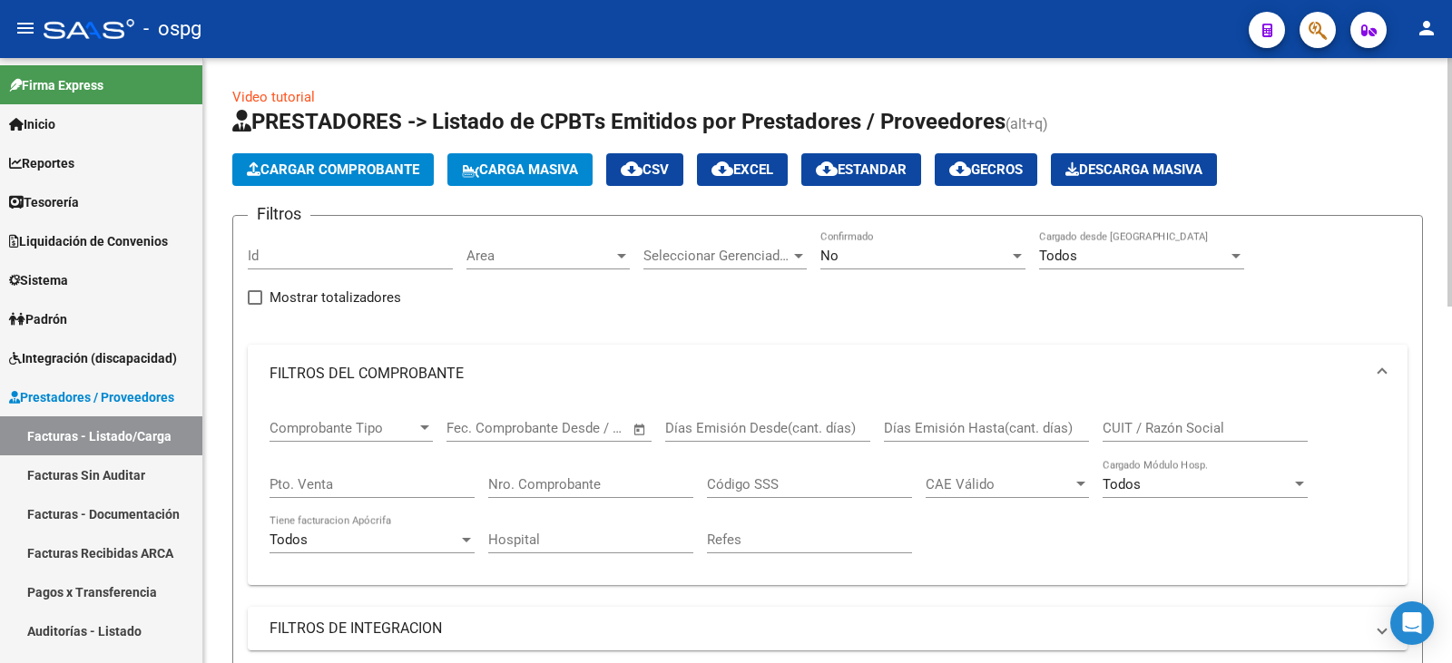
click at [836, 254] on span "No" at bounding box center [829, 256] width 18 height 16
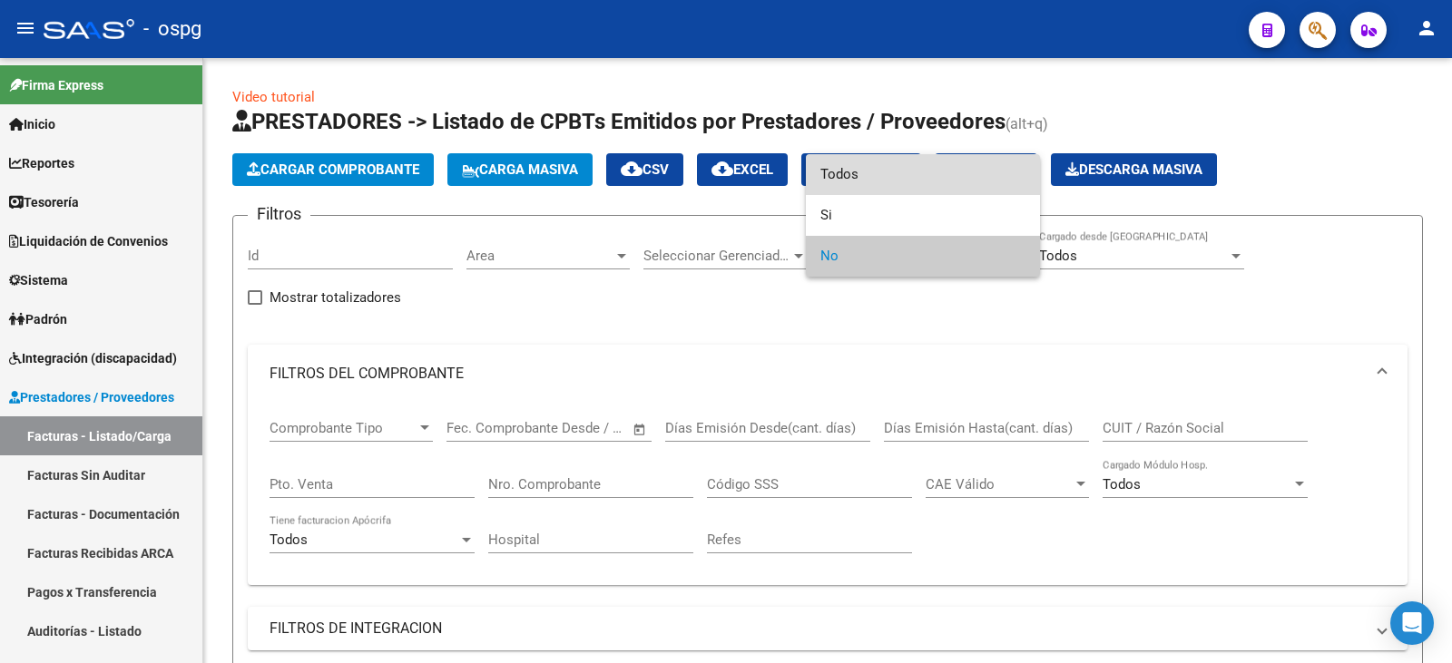
click at [868, 183] on span "Todos" at bounding box center [922, 174] width 205 height 41
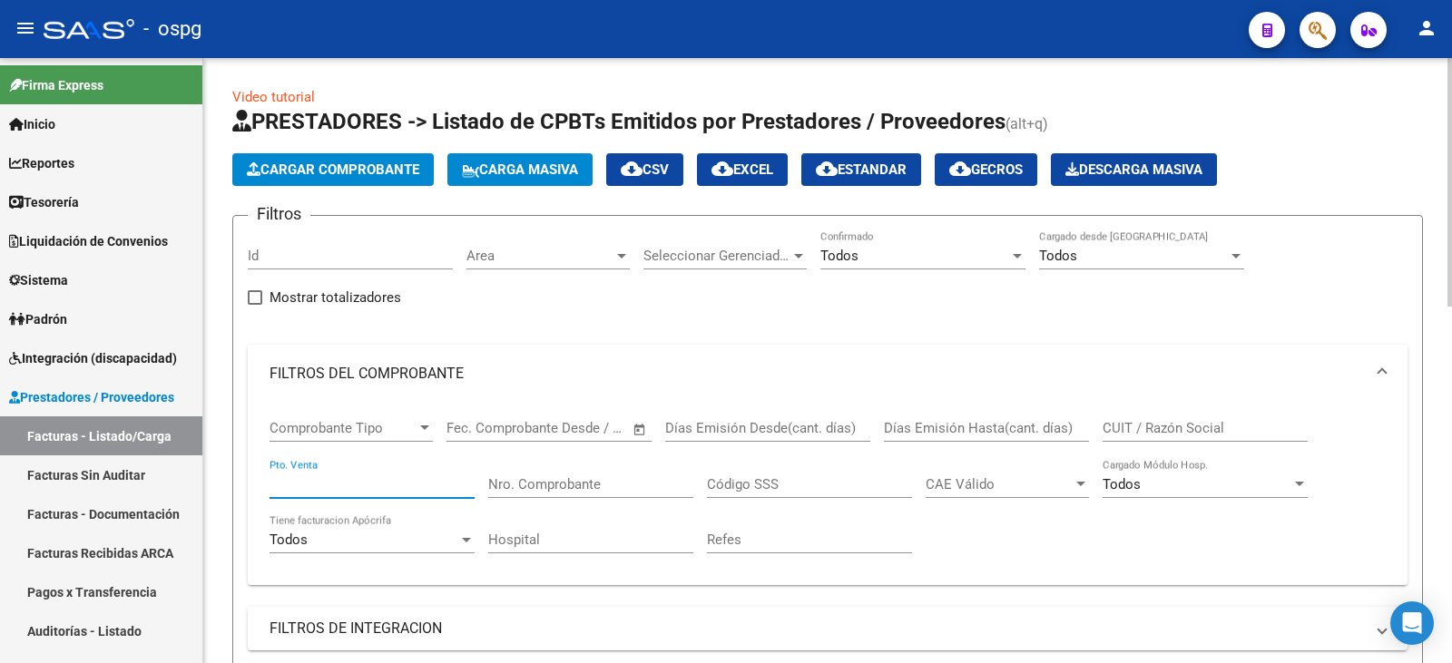
click at [433, 476] on input "Pto. Venta" at bounding box center [371, 484] width 205 height 16
type input "1"
click at [618, 480] on input "Nro. Comprobante" at bounding box center [590, 484] width 205 height 16
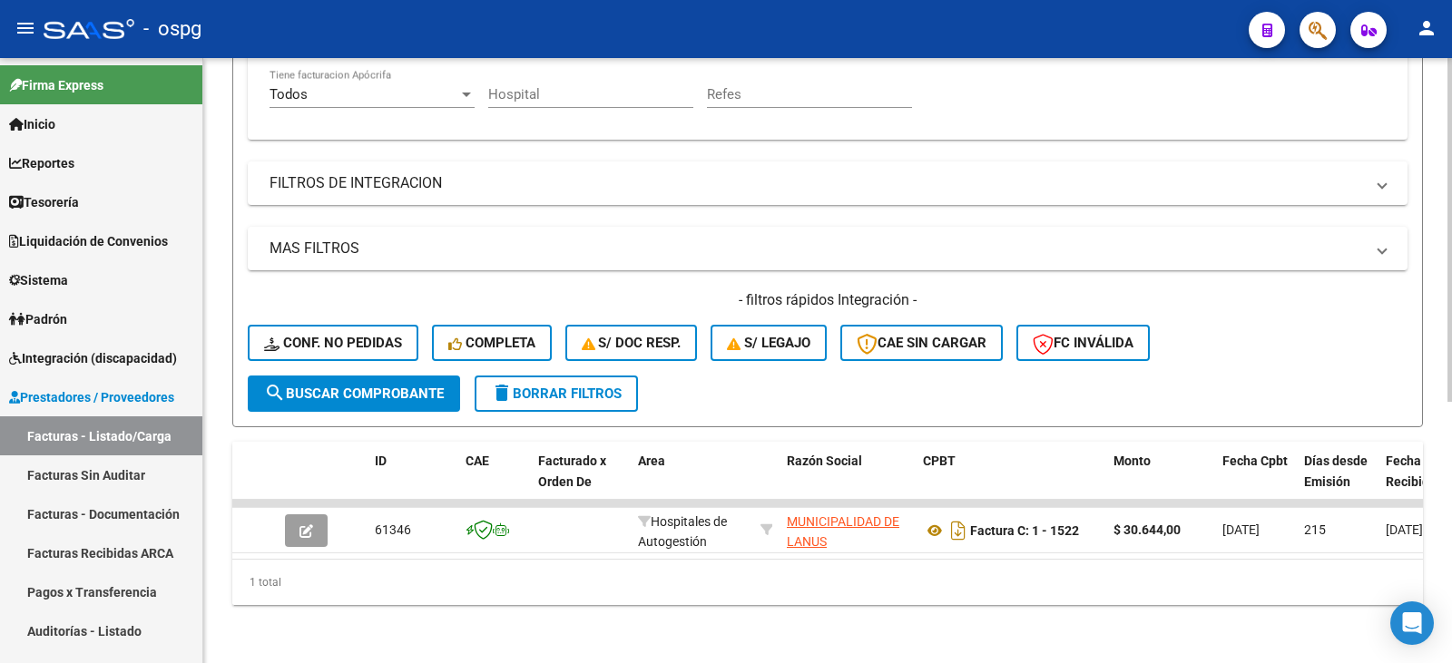
scroll to position [459, 0]
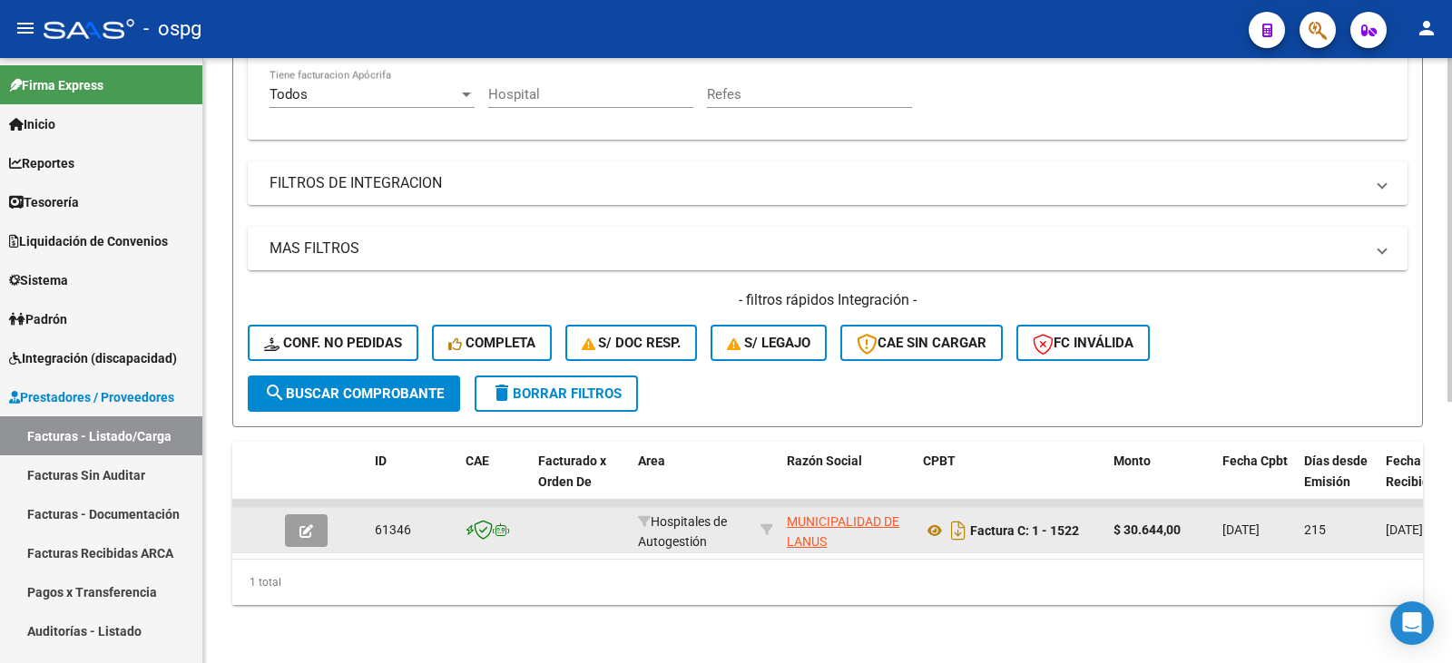
type input "1522"
click at [310, 524] on icon "button" at bounding box center [306, 531] width 14 height 14
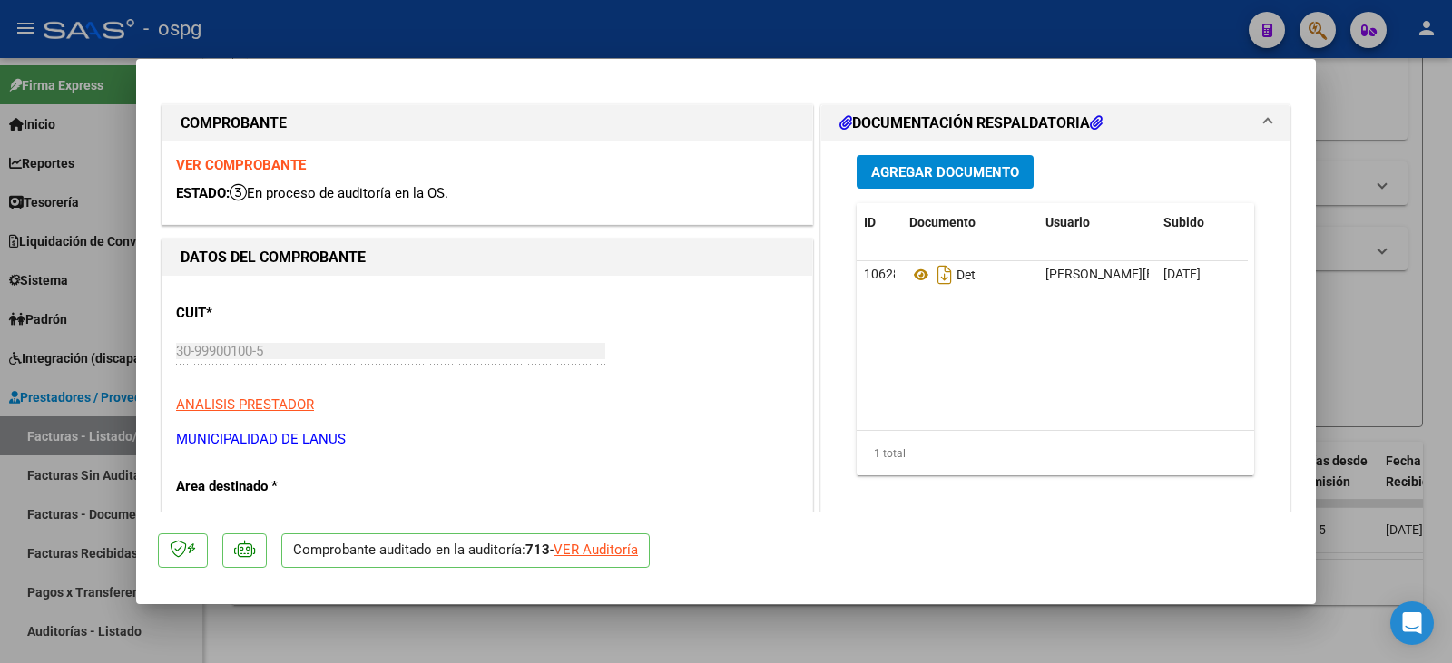
click at [625, 553] on div "VER Auditoría" at bounding box center [595, 550] width 84 height 21
type input "$ 0,00"
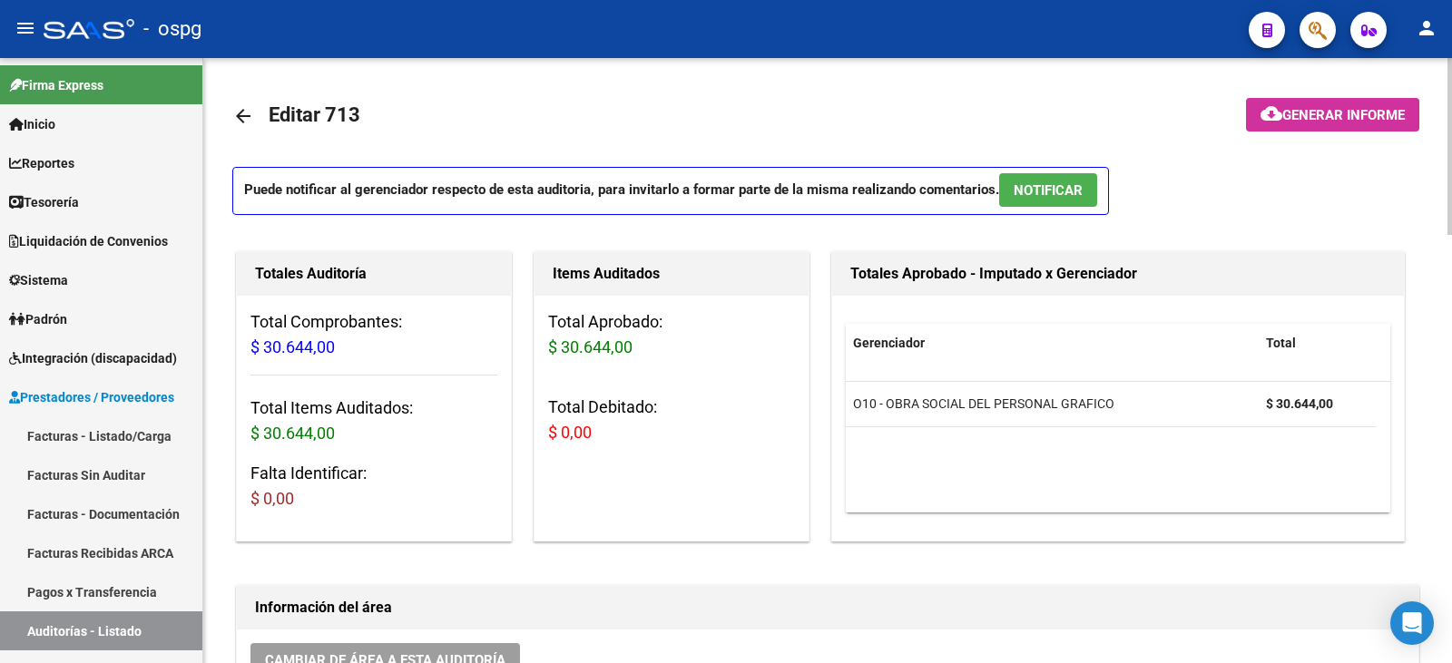
click at [1321, 111] on span "Generar informe" at bounding box center [1343, 115] width 122 height 16
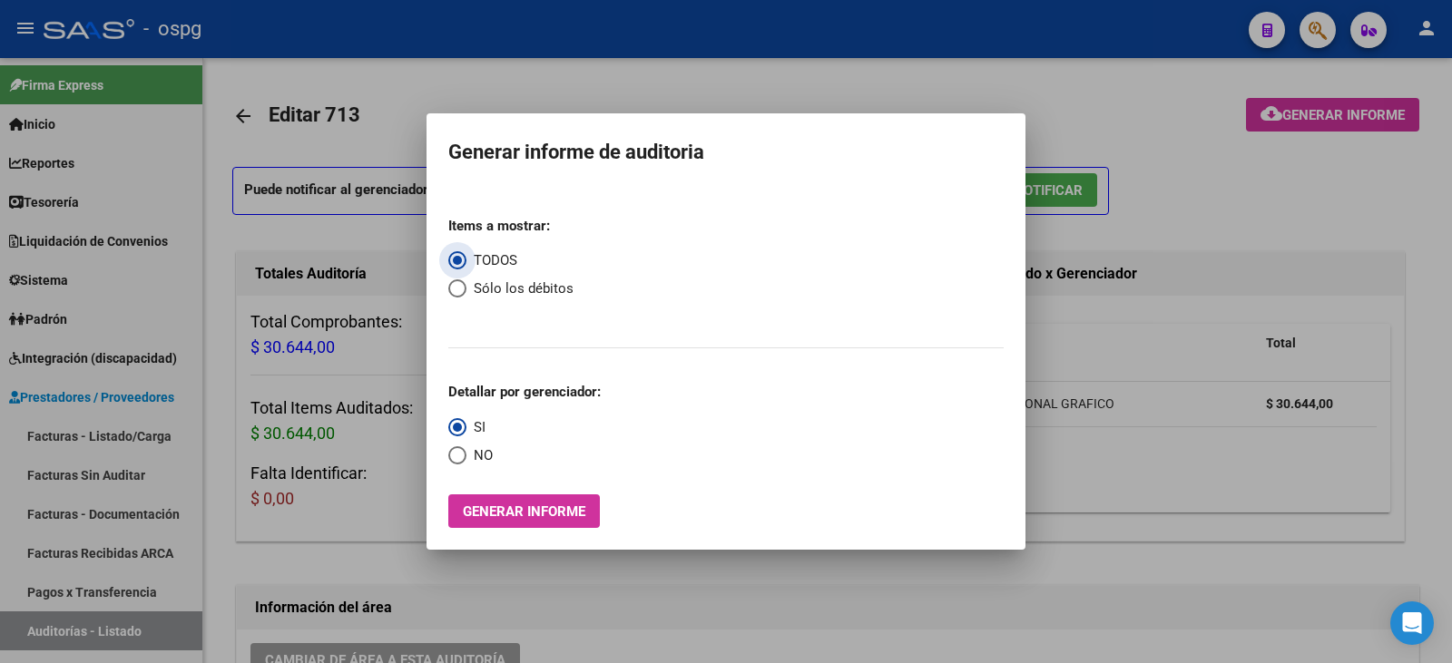
click at [547, 505] on span "Generar informe" at bounding box center [524, 511] width 122 height 16
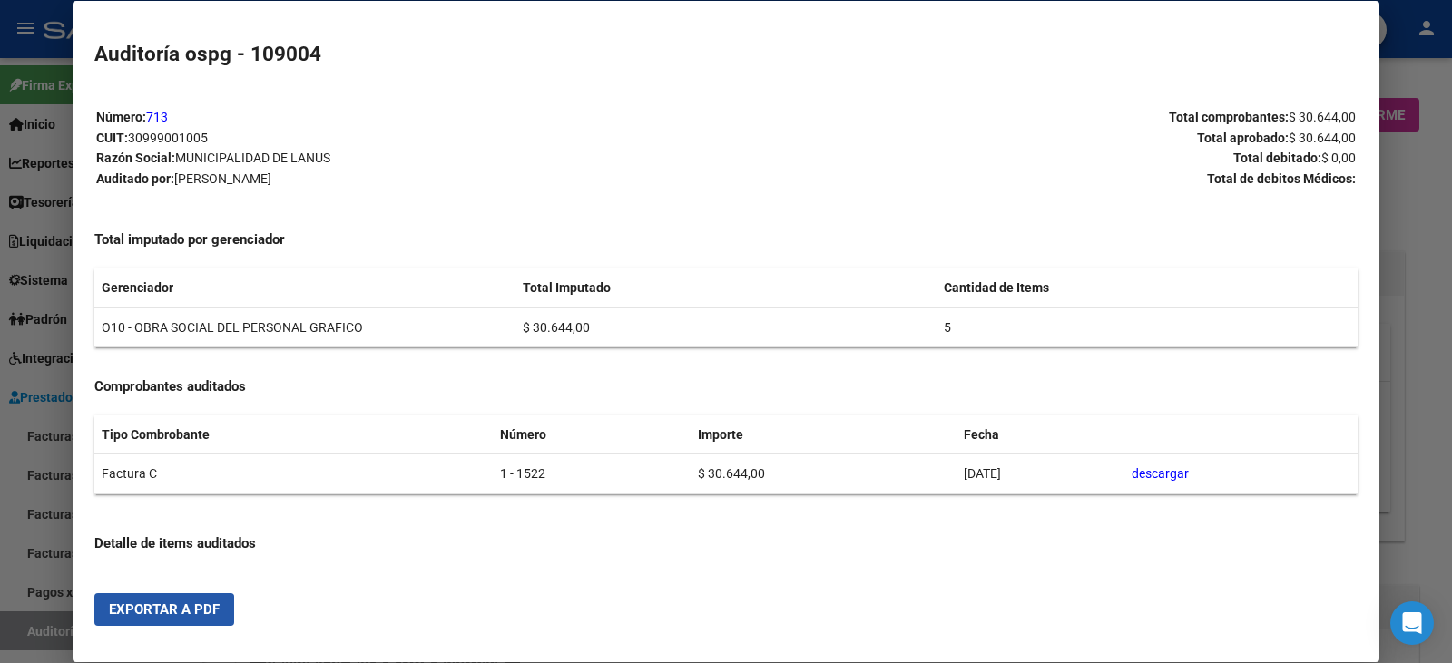
click at [144, 620] on button "Exportar a PDF" at bounding box center [164, 609] width 140 height 33
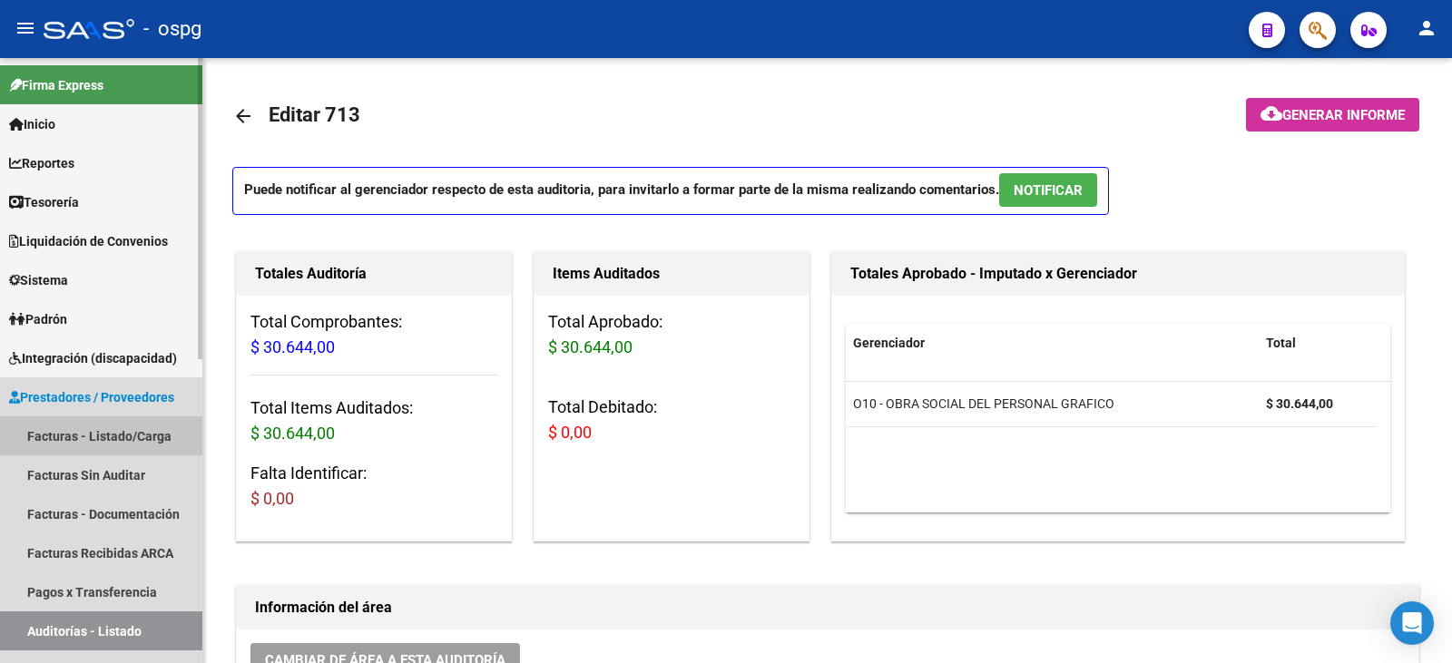
click at [54, 425] on link "Facturas - Listado/Carga" at bounding box center [101, 435] width 202 height 39
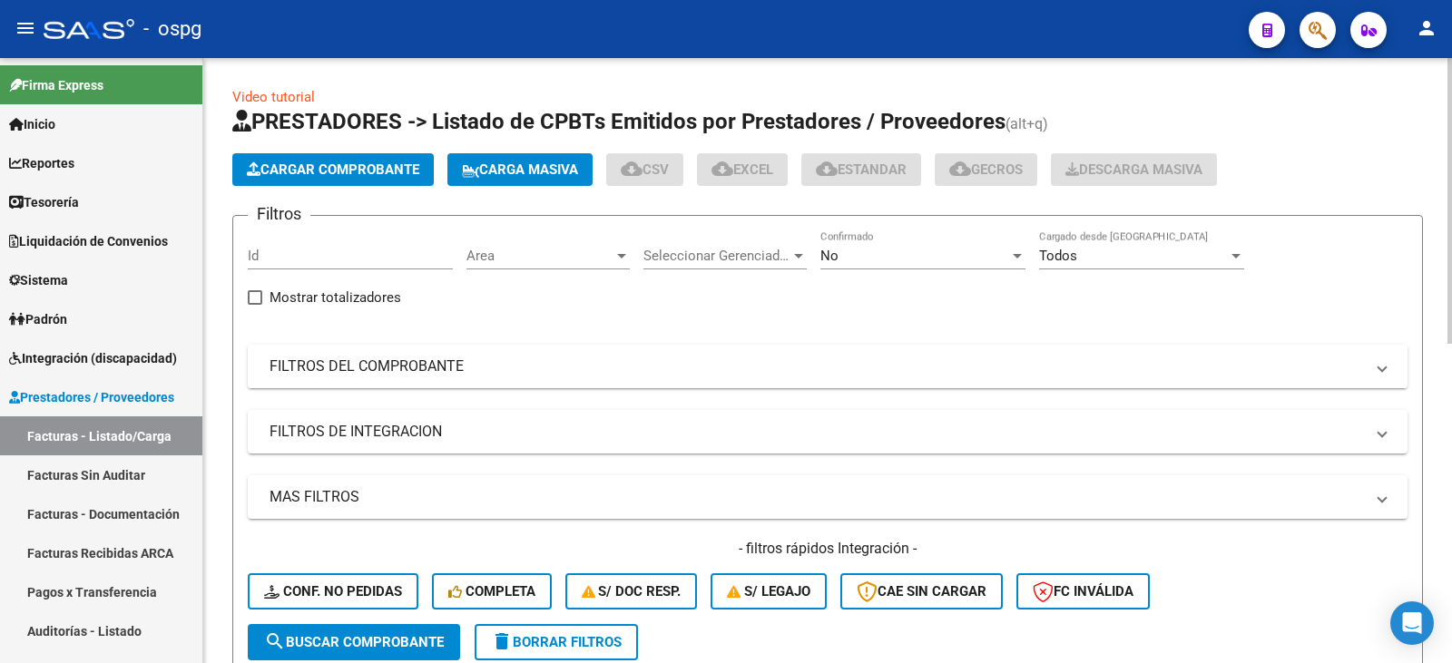
click at [545, 362] on mat-panel-title "FILTROS DEL COMPROBANTE" at bounding box center [816, 367] width 1094 height 20
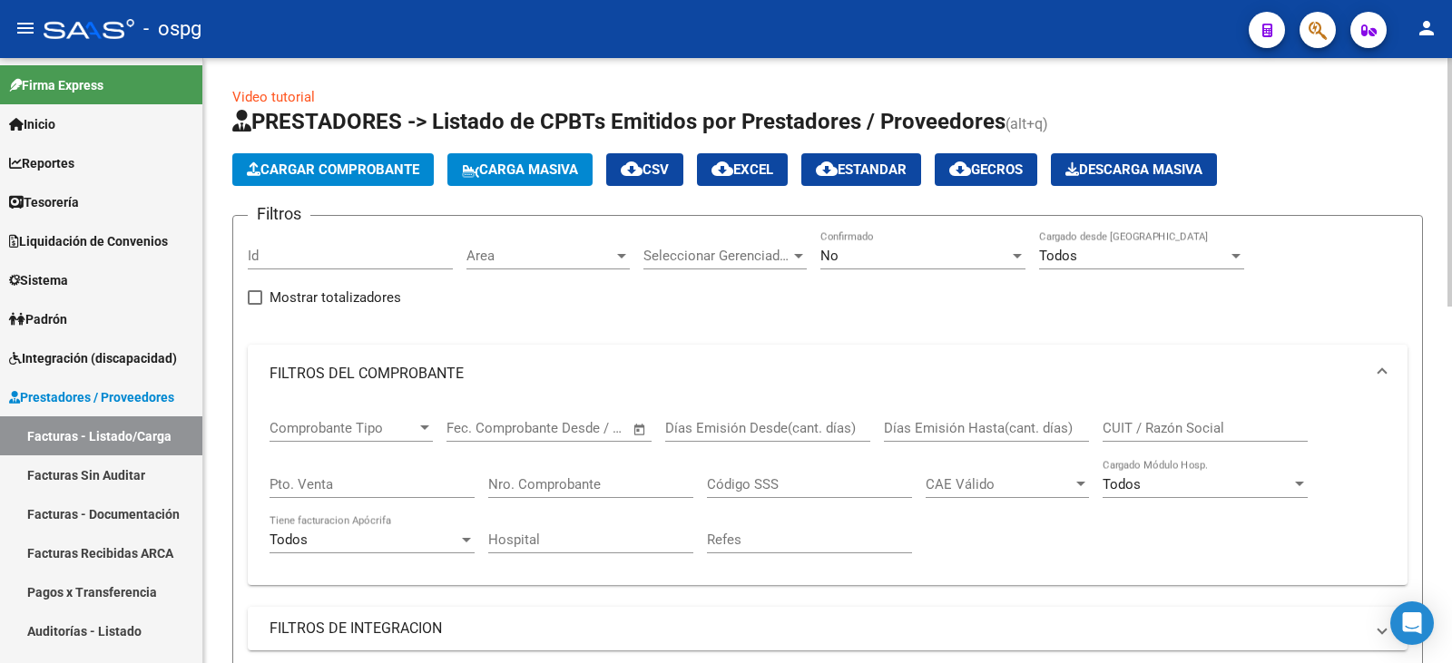
click at [896, 257] on div "No" at bounding box center [914, 256] width 189 height 16
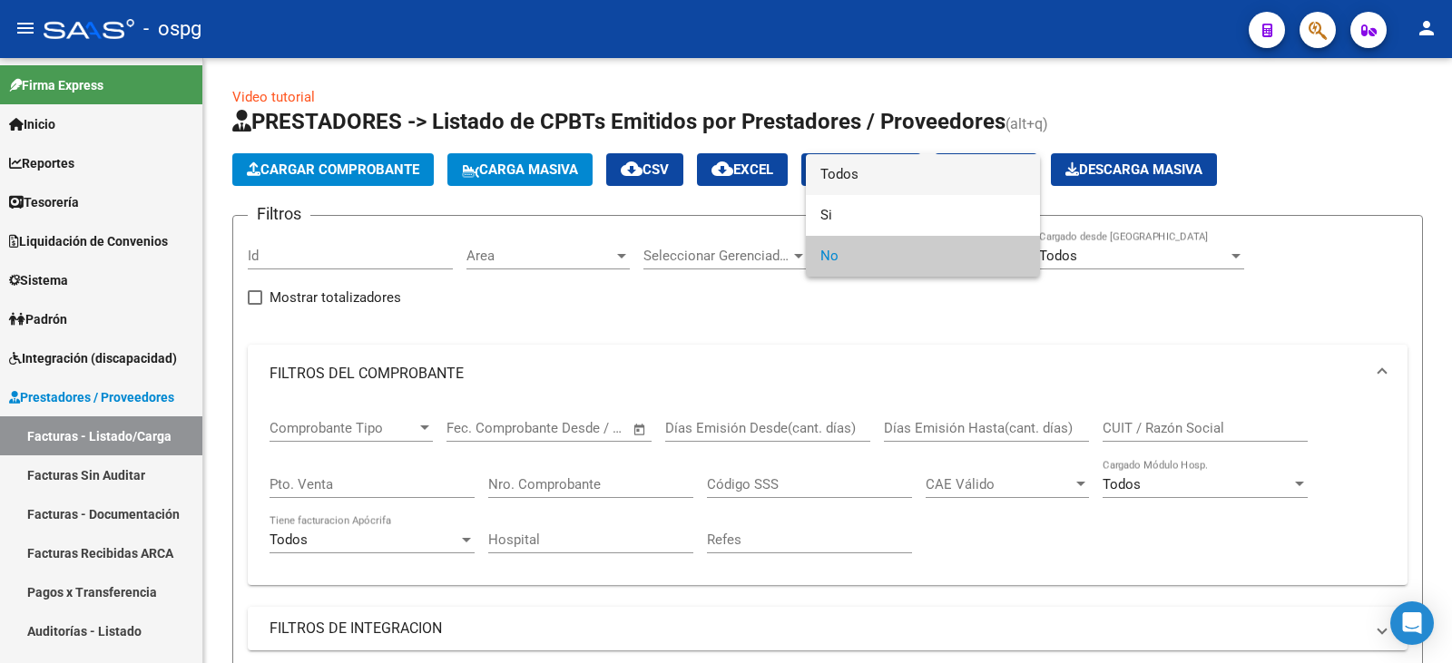
click at [913, 185] on span "Todos" at bounding box center [922, 174] width 205 height 41
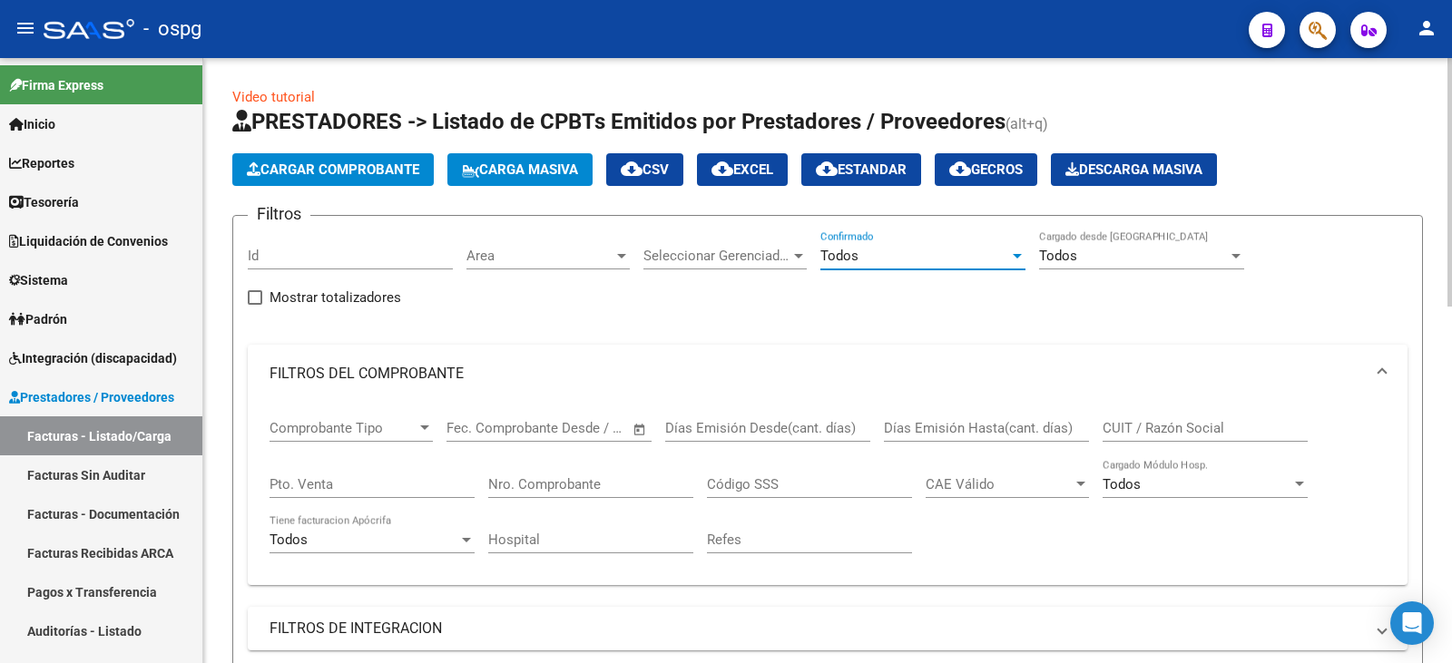
click at [316, 498] on div "Pto. Venta" at bounding box center [371, 487] width 205 height 56
click at [317, 488] on input "Pto. Venta" at bounding box center [371, 484] width 205 height 16
type input "1"
click at [569, 495] on div "Nro. Comprobante" at bounding box center [590, 478] width 205 height 39
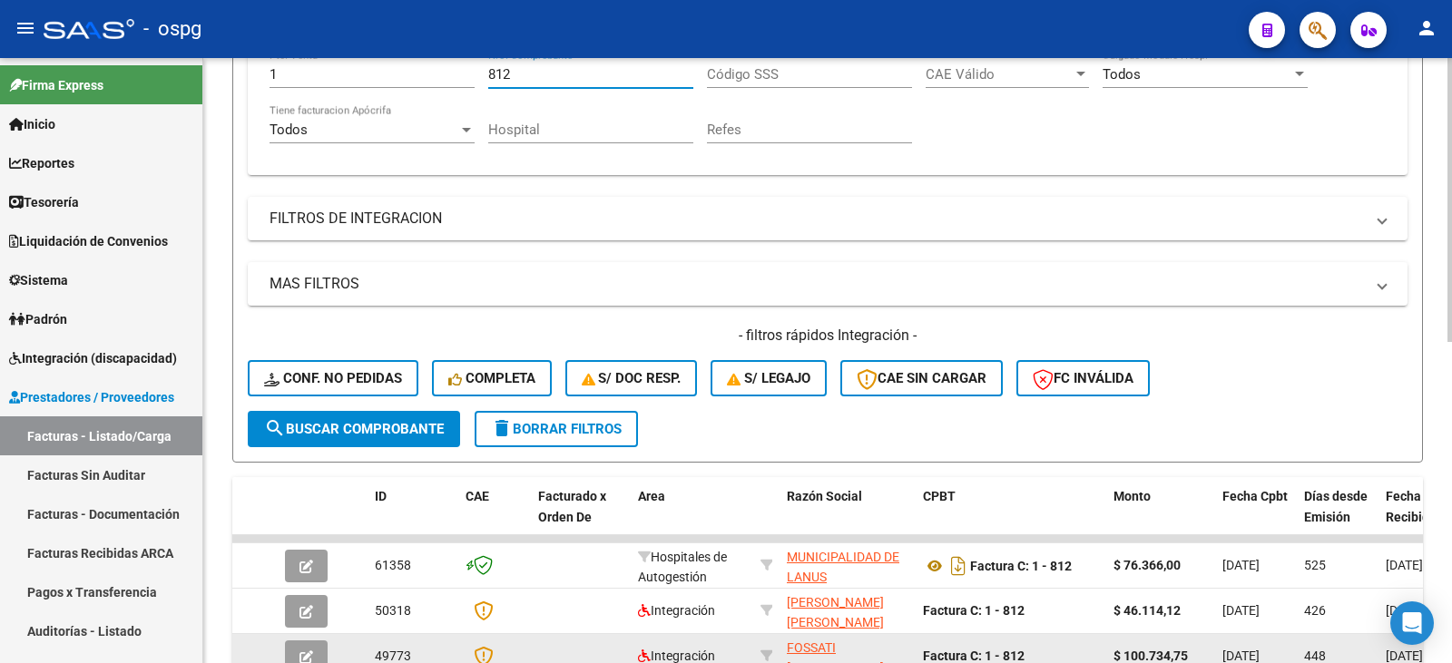
scroll to position [544, 0]
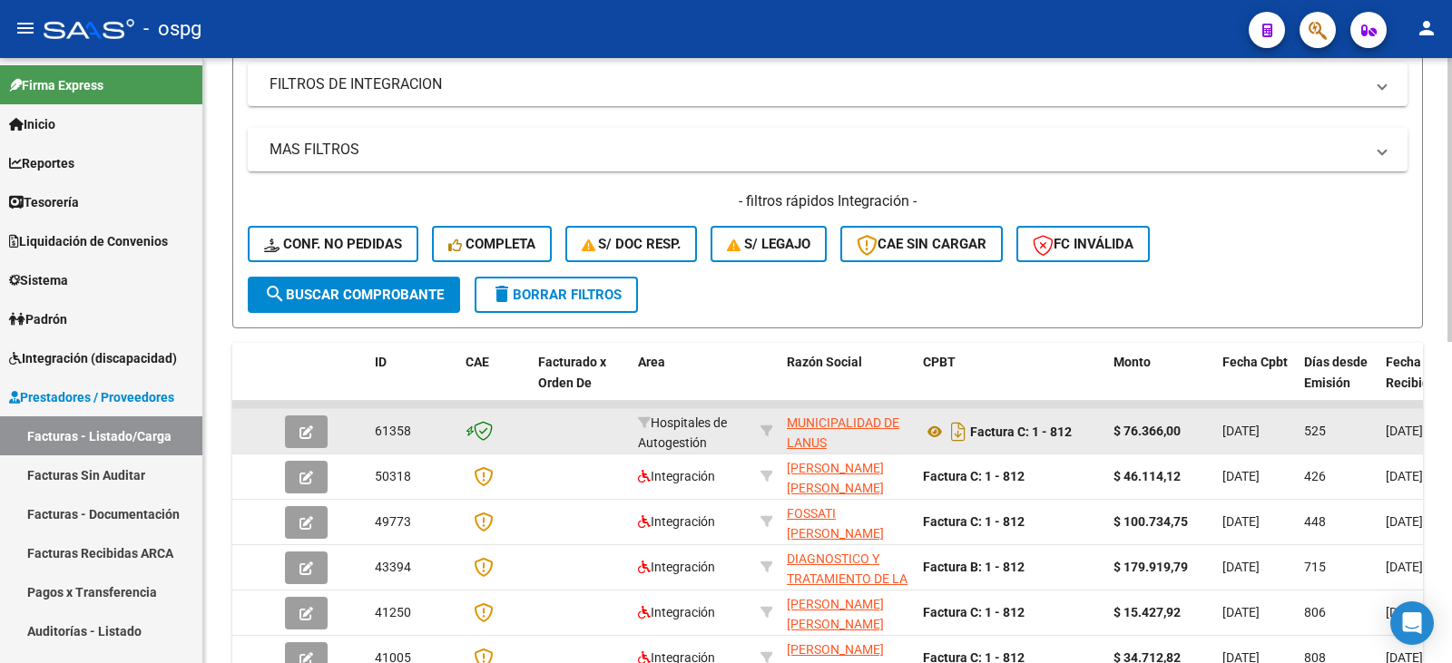
type input "812"
click at [312, 432] on icon "button" at bounding box center [306, 432] width 14 height 14
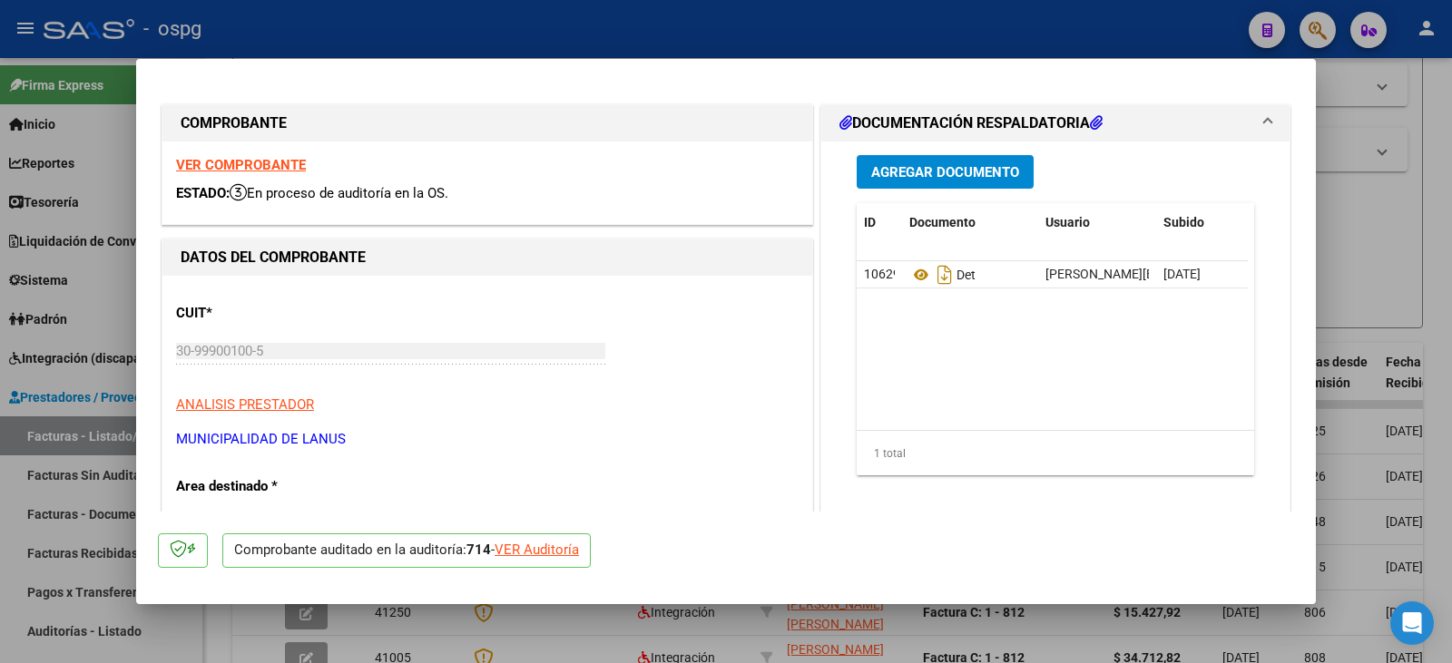
click at [567, 560] on p "Comprobante auditado en la auditoría: 714 - VER Auditoría" at bounding box center [406, 550] width 368 height 35
click at [526, 543] on div "VER Auditoría" at bounding box center [536, 550] width 84 height 21
type input "$ 0,00"
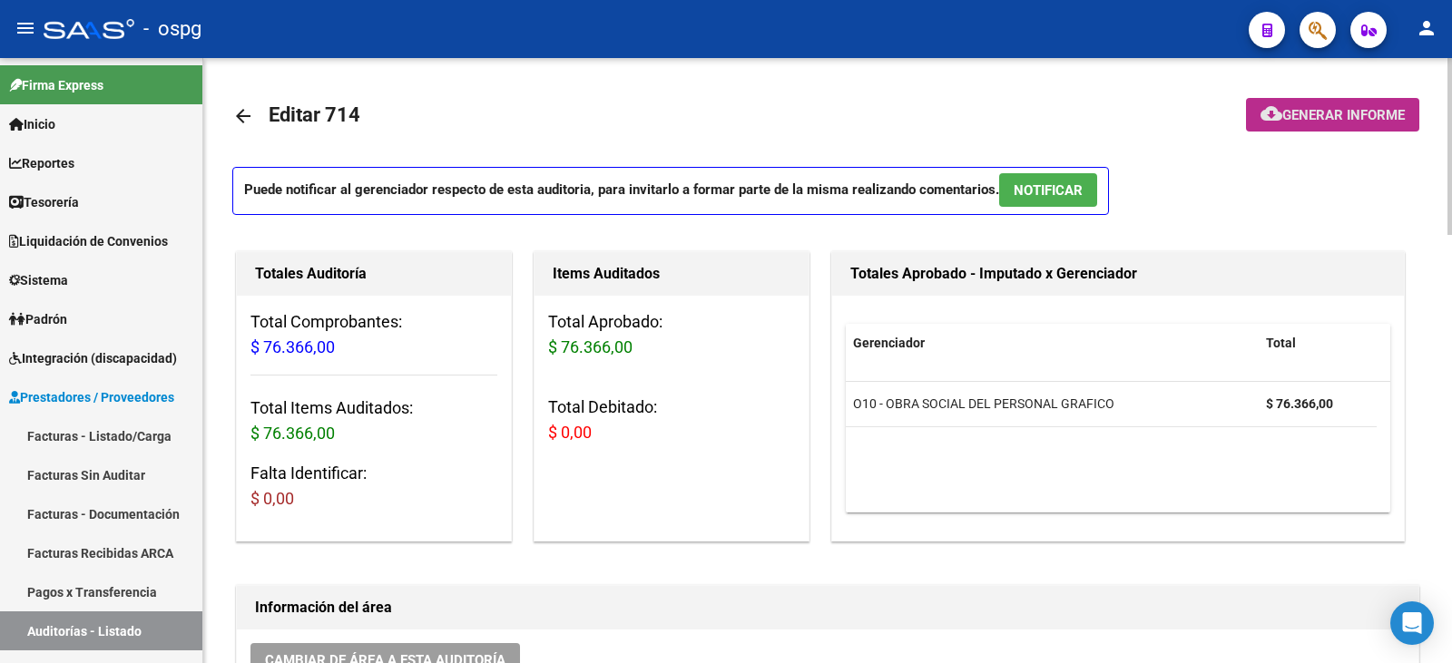
click at [1355, 111] on span "Generar informe" at bounding box center [1343, 115] width 122 height 16
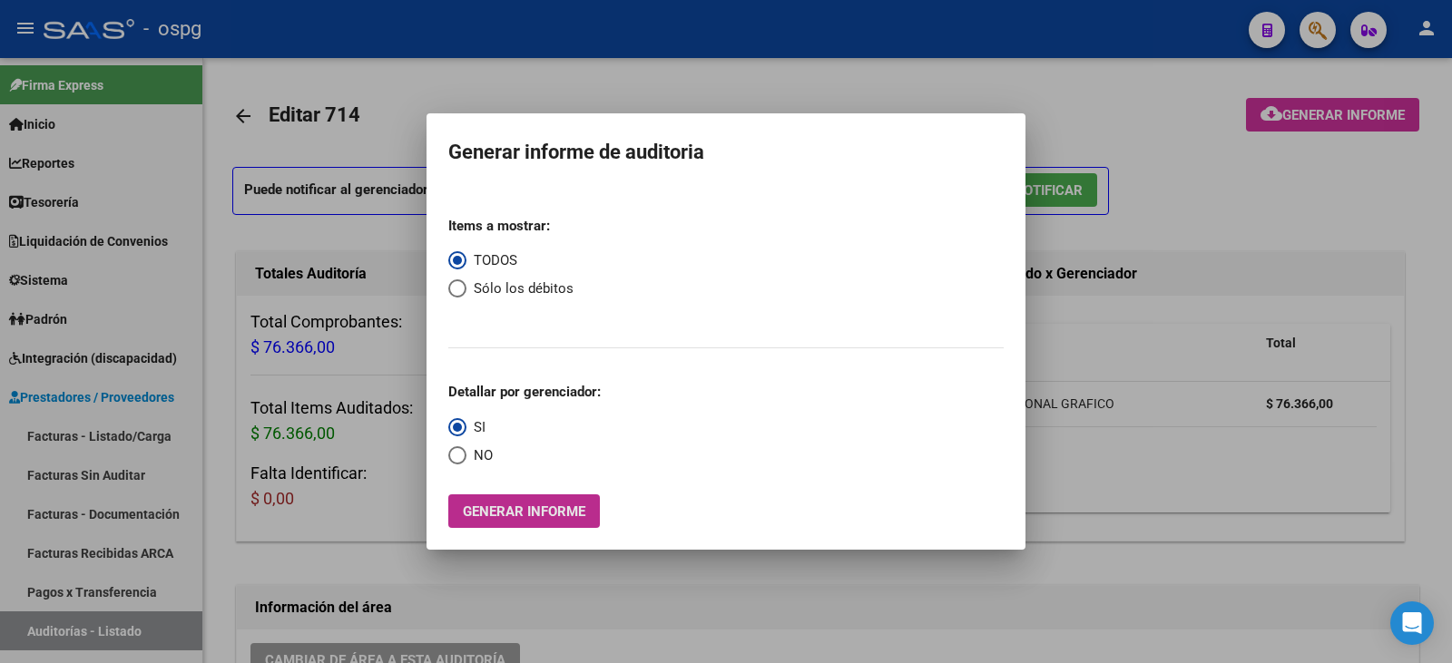
click at [554, 500] on button "Generar informe" at bounding box center [524, 511] width 152 height 34
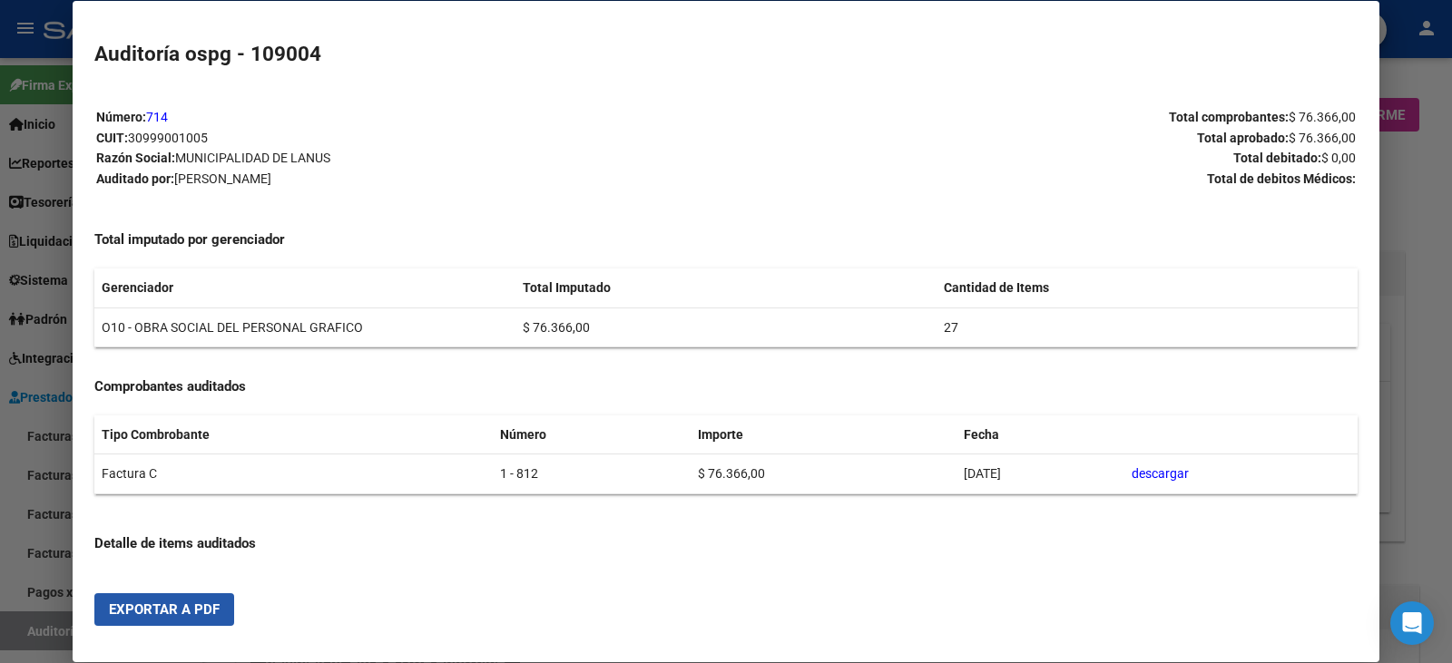
click at [202, 611] on span "Exportar a PDF" at bounding box center [164, 609] width 111 height 16
